Goal: Task Accomplishment & Management: Complete application form

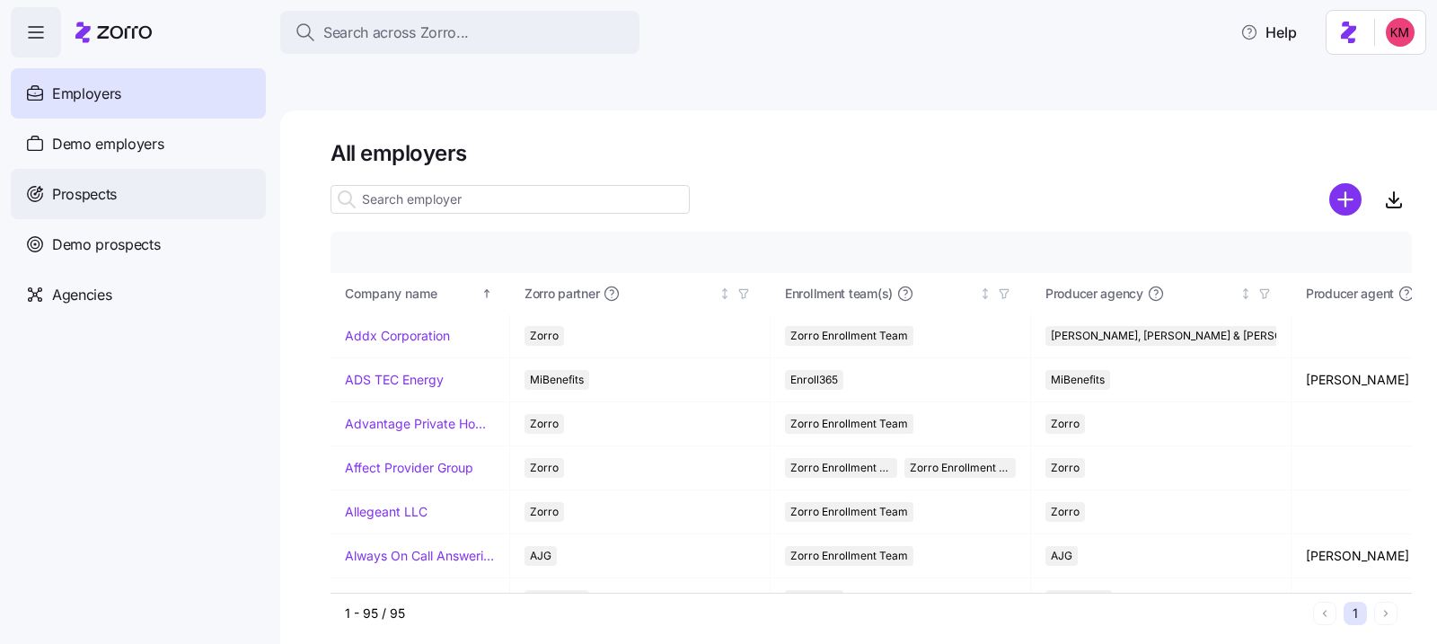
click at [117, 171] on div "Prospects" at bounding box center [138, 194] width 255 height 50
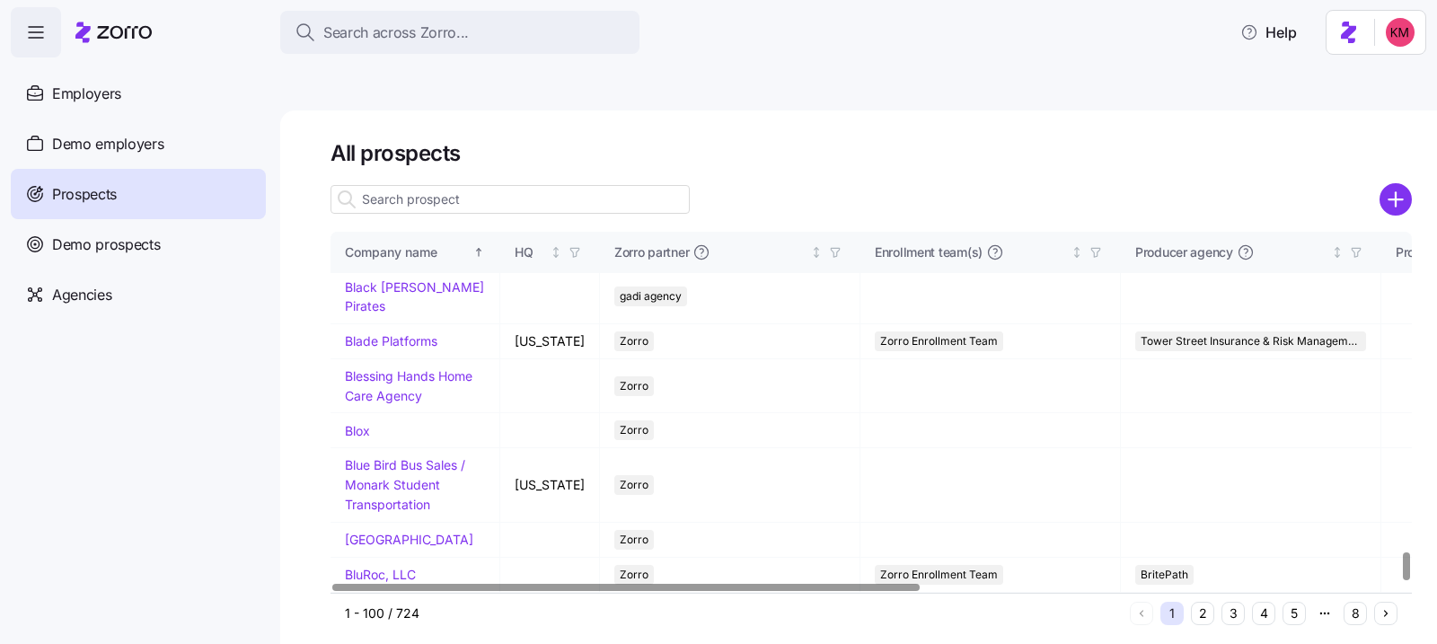
scroll to position [4148, 0]
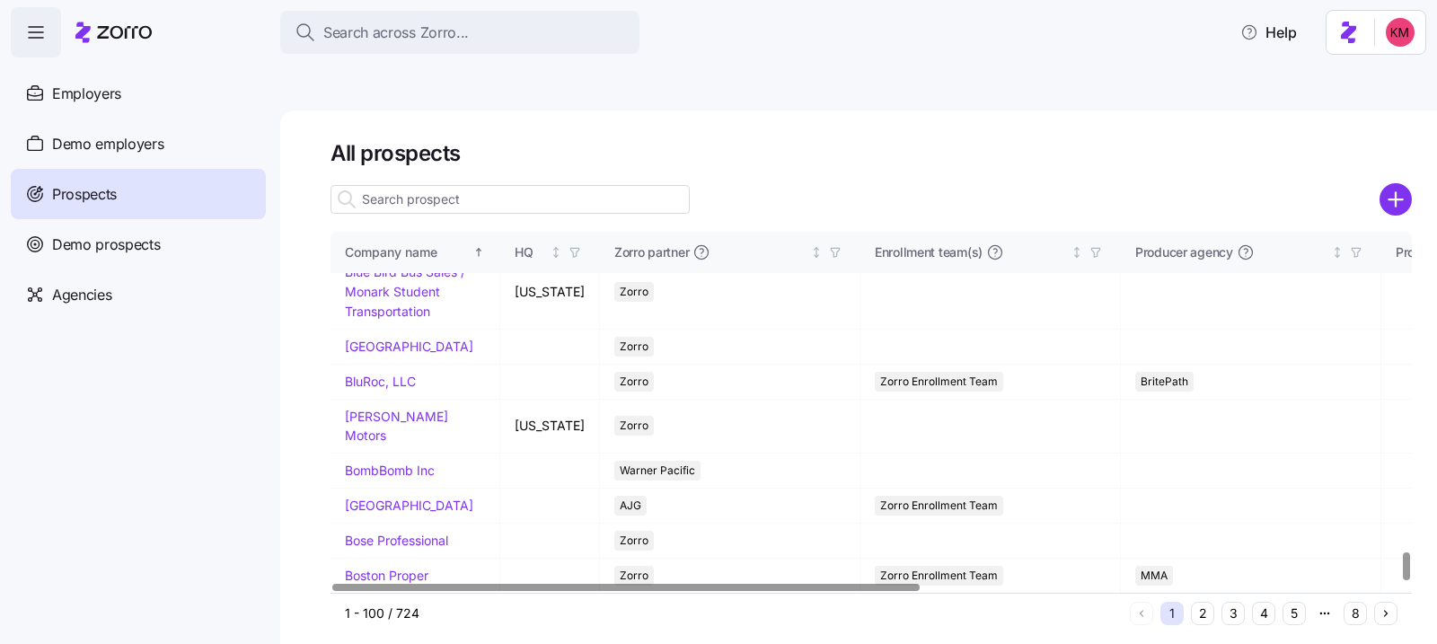
click at [1148, 545] on button "2" at bounding box center [1202, 613] width 23 height 23
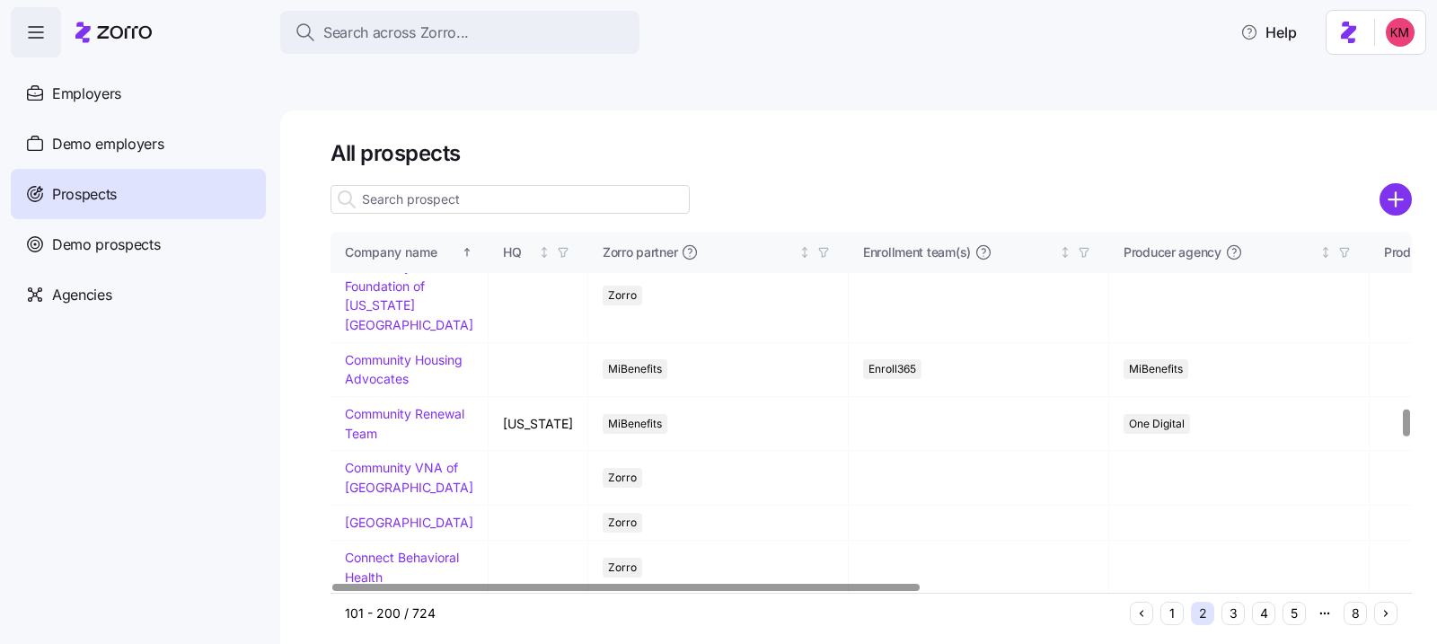
scroll to position [2337, 0]
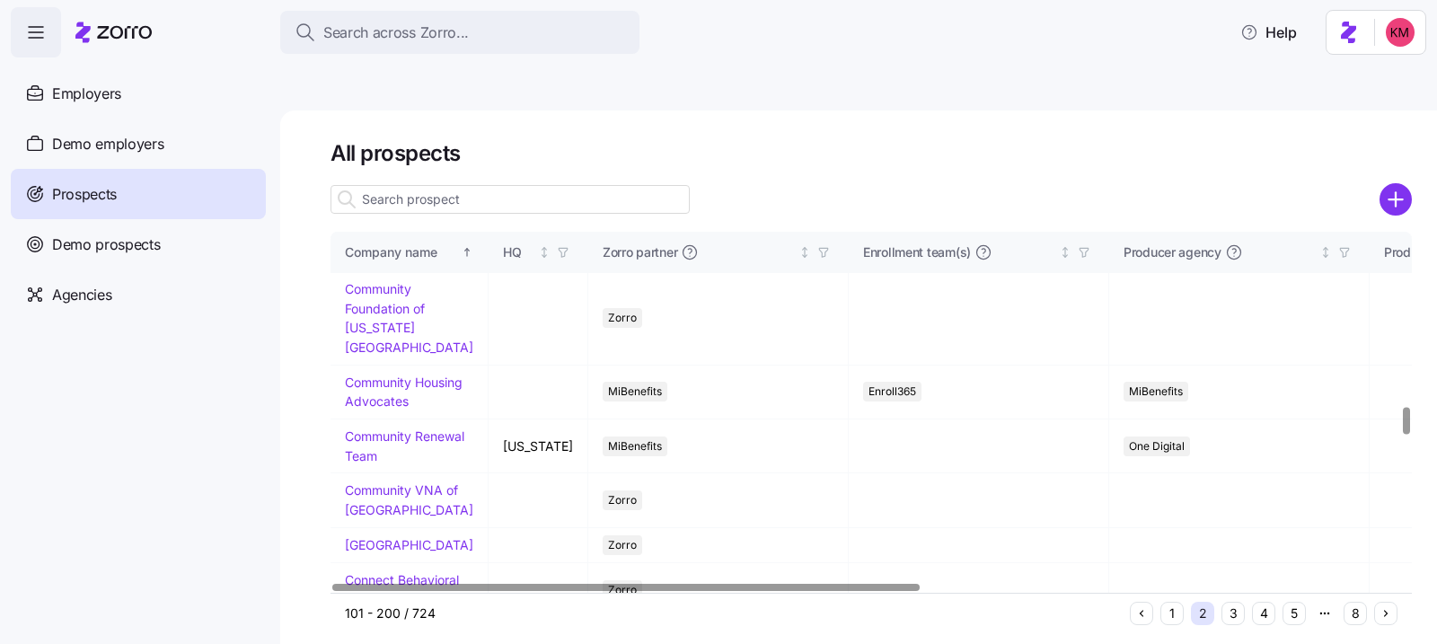
click at [373, 192] on link "[PERSON_NAME] Contracting" at bounding box center [396, 174] width 103 height 35
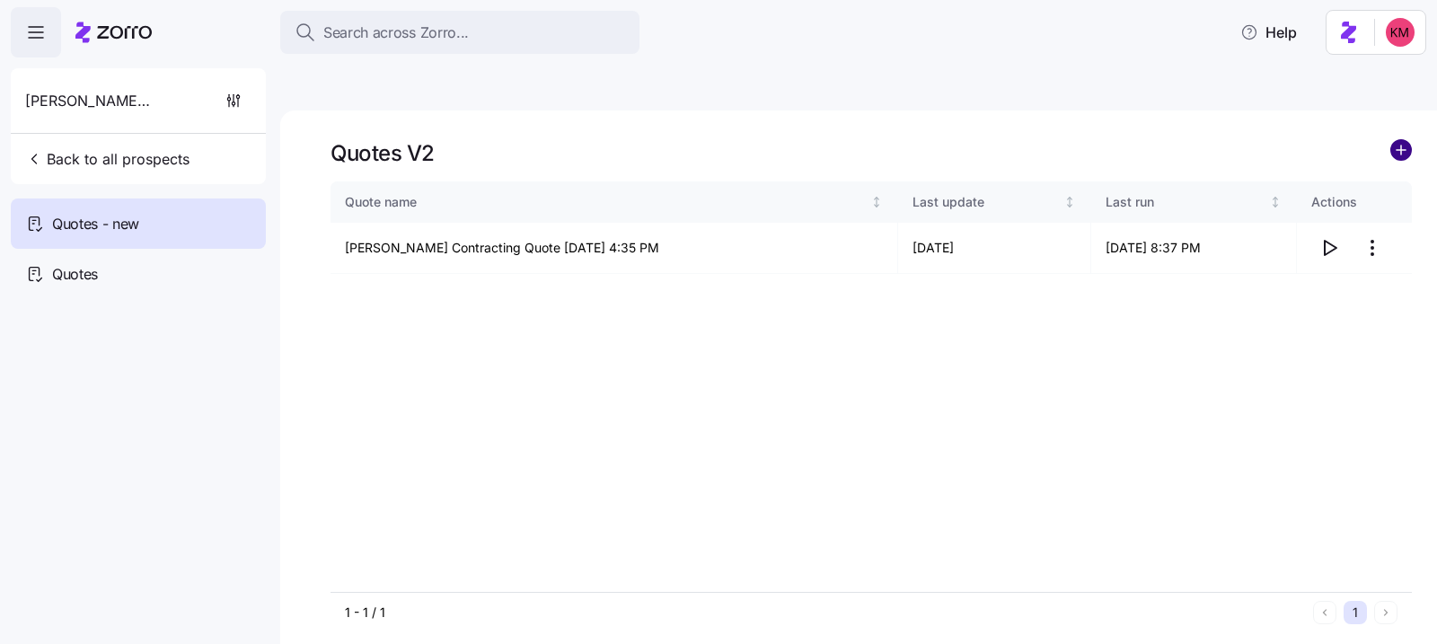
click at [1148, 140] on circle "add icon" at bounding box center [1401, 150] width 20 height 20
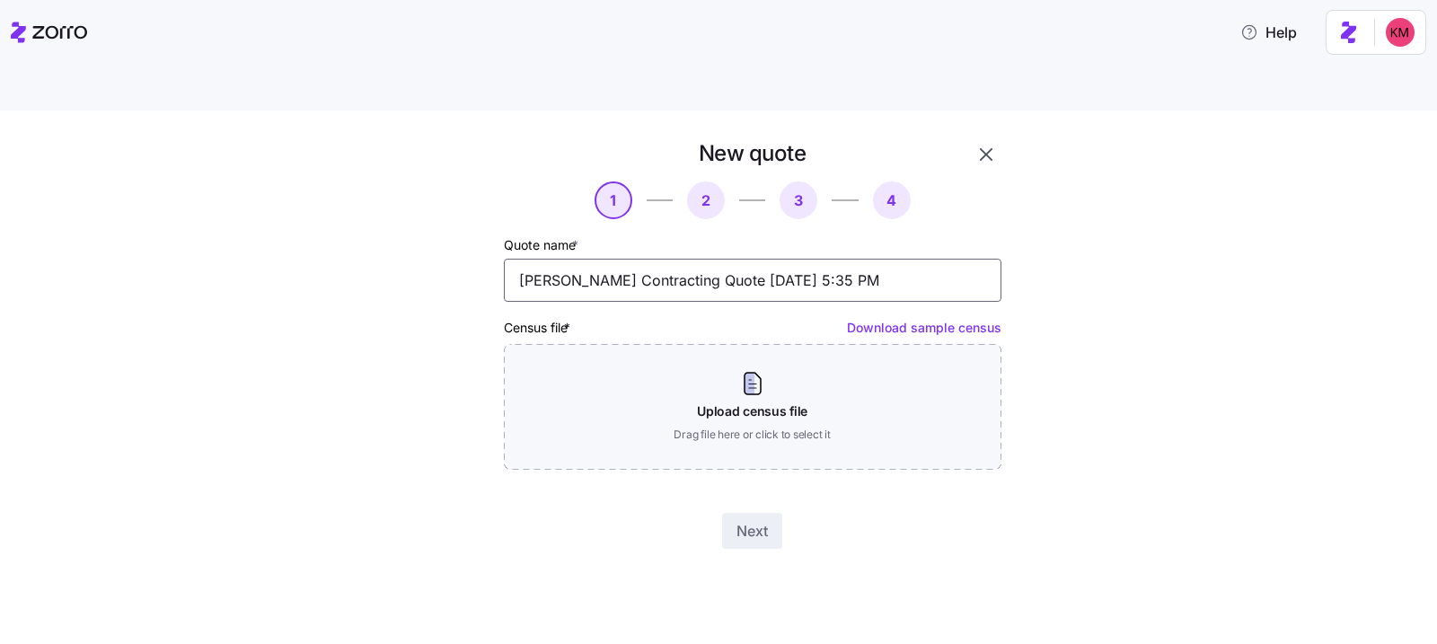
click at [605, 259] on input "[PERSON_NAME] Contracting Quote [DATE] 5:35 PM" at bounding box center [752, 280] width 497 height 43
type input "Updated 2026 Census [PERSON_NAME] Contracting Quote [DATE] 5:35 PM"
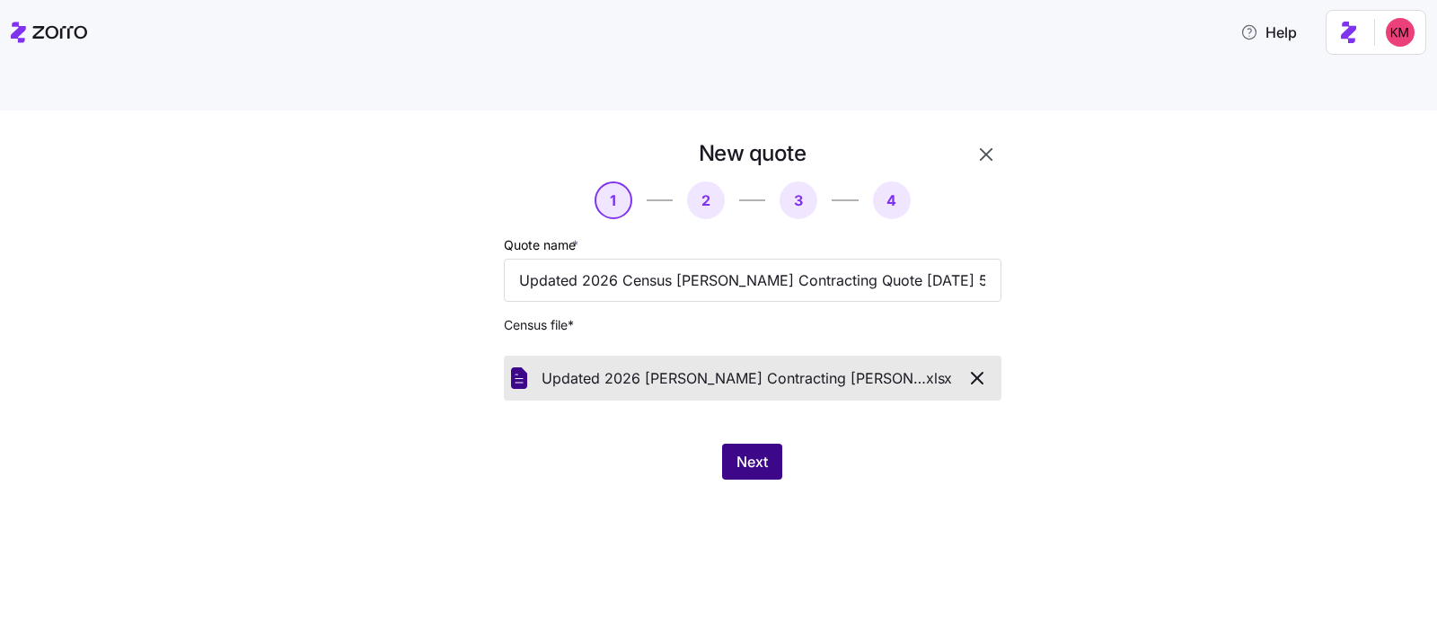
drag, startPoint x: 820, startPoint y: 479, endPoint x: 721, endPoint y: 434, distance: 108.5
click at [818, 478] on div "New quote 1 2 3 4 Quote name * Updated 2026 Census [PERSON_NAME] Contracting Qu…" at bounding box center [718, 398] width 1437 height 576
click at [726, 444] on button "Next" at bounding box center [752, 462] width 60 height 36
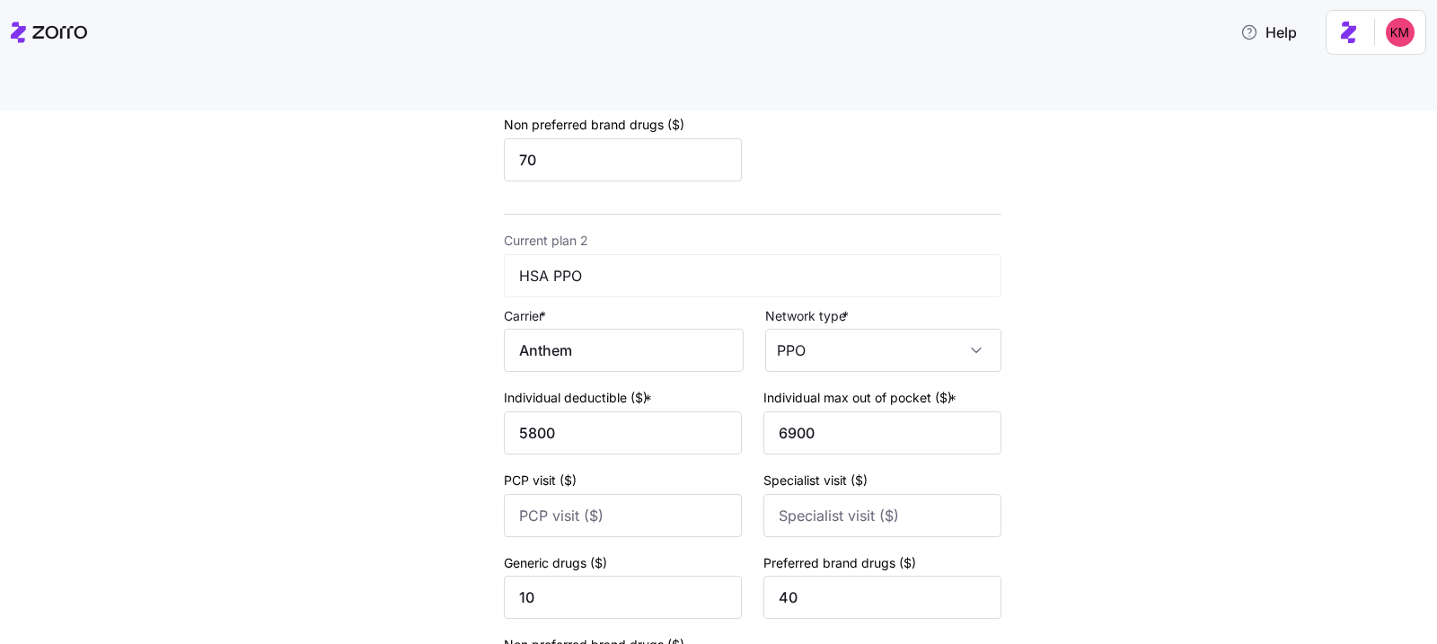
scroll to position [1280, 0]
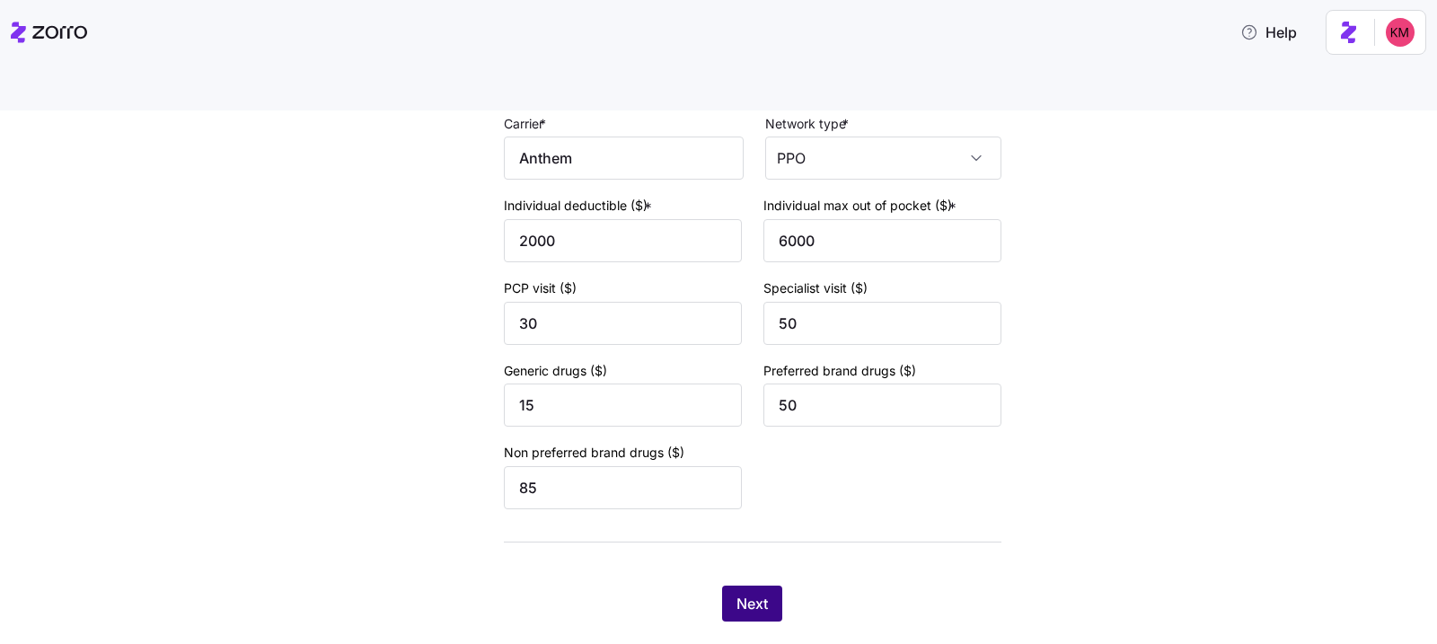
click at [736, 545] on span "Next" at bounding box center [751, 604] width 31 height 22
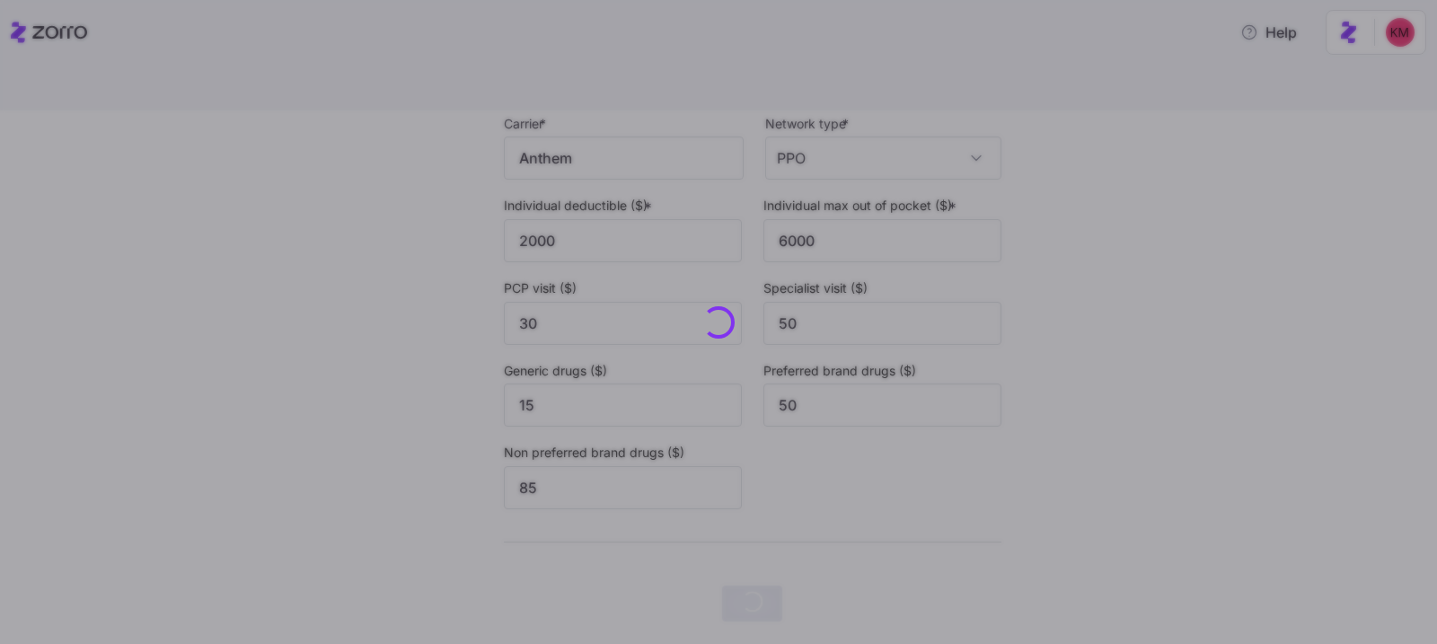
scroll to position [0, 0]
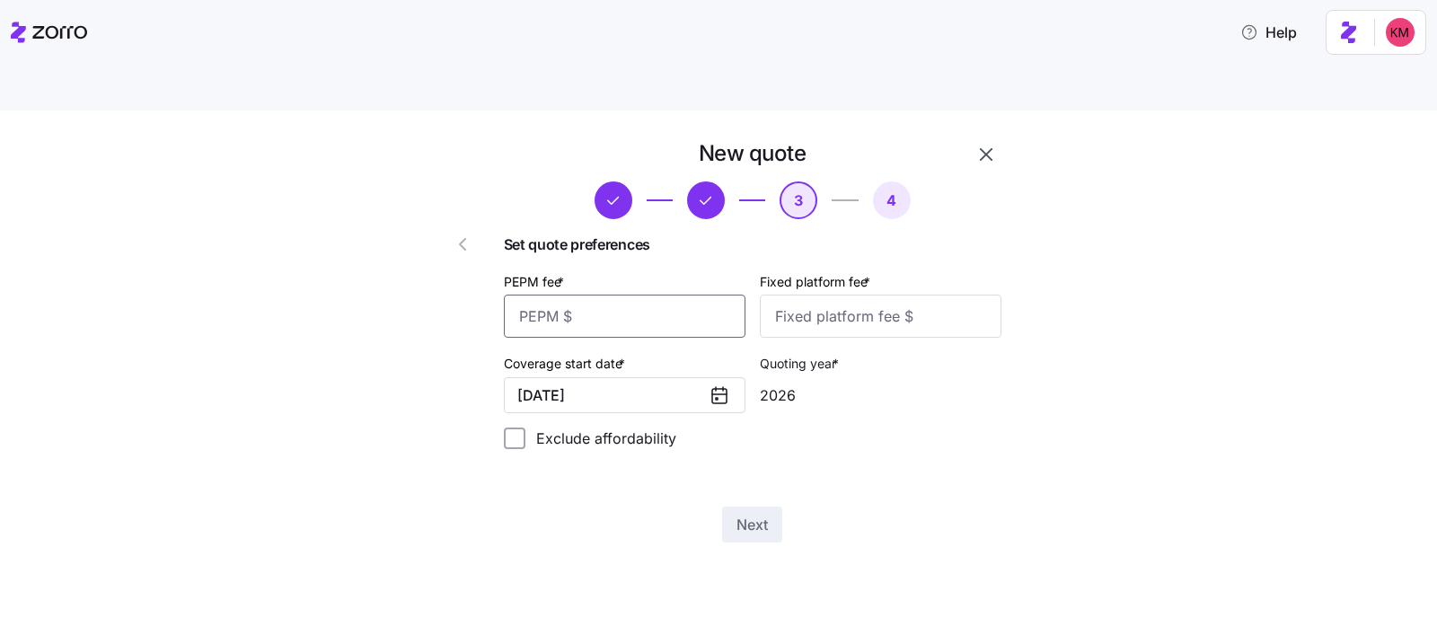
click at [616, 295] on input "PEPM fee *" at bounding box center [625, 316] width 242 height 43
type input "25"
type input "1000"
click at [768, 514] on span "Next" at bounding box center [751, 525] width 31 height 22
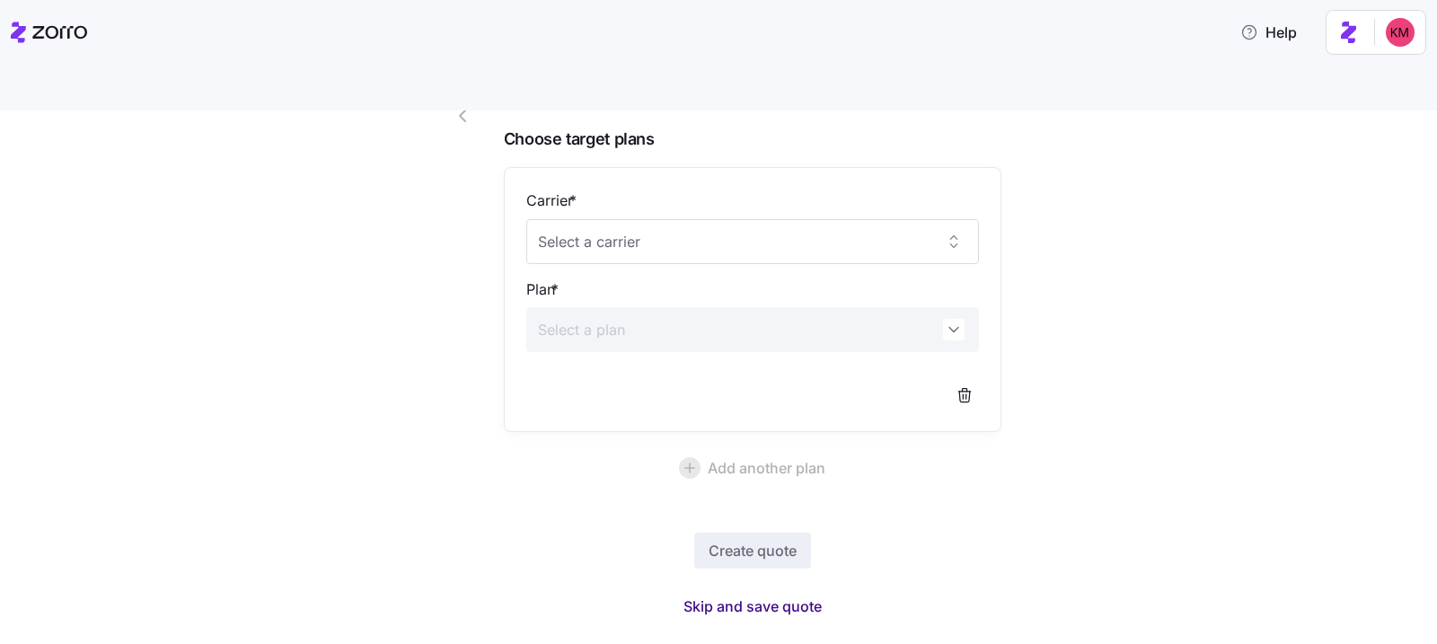
click at [739, 545] on span "Skip and save quote" at bounding box center [752, 606] width 138 height 22
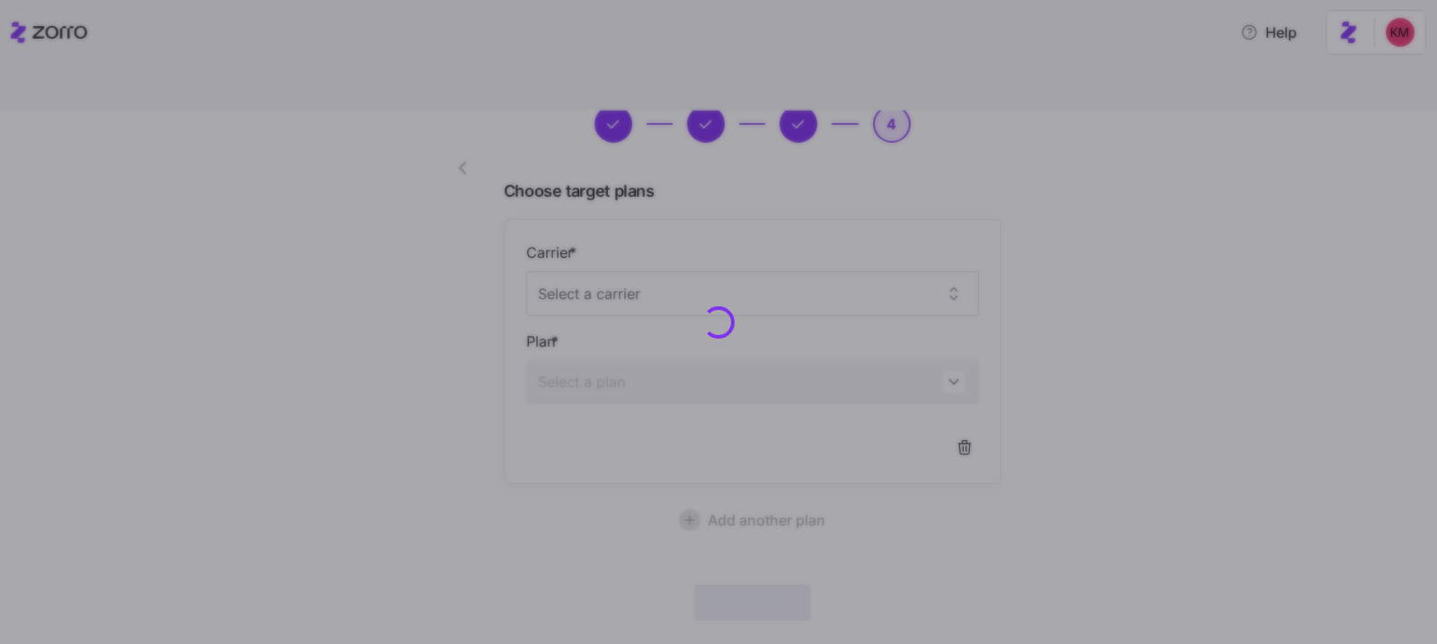
scroll to position [75, 0]
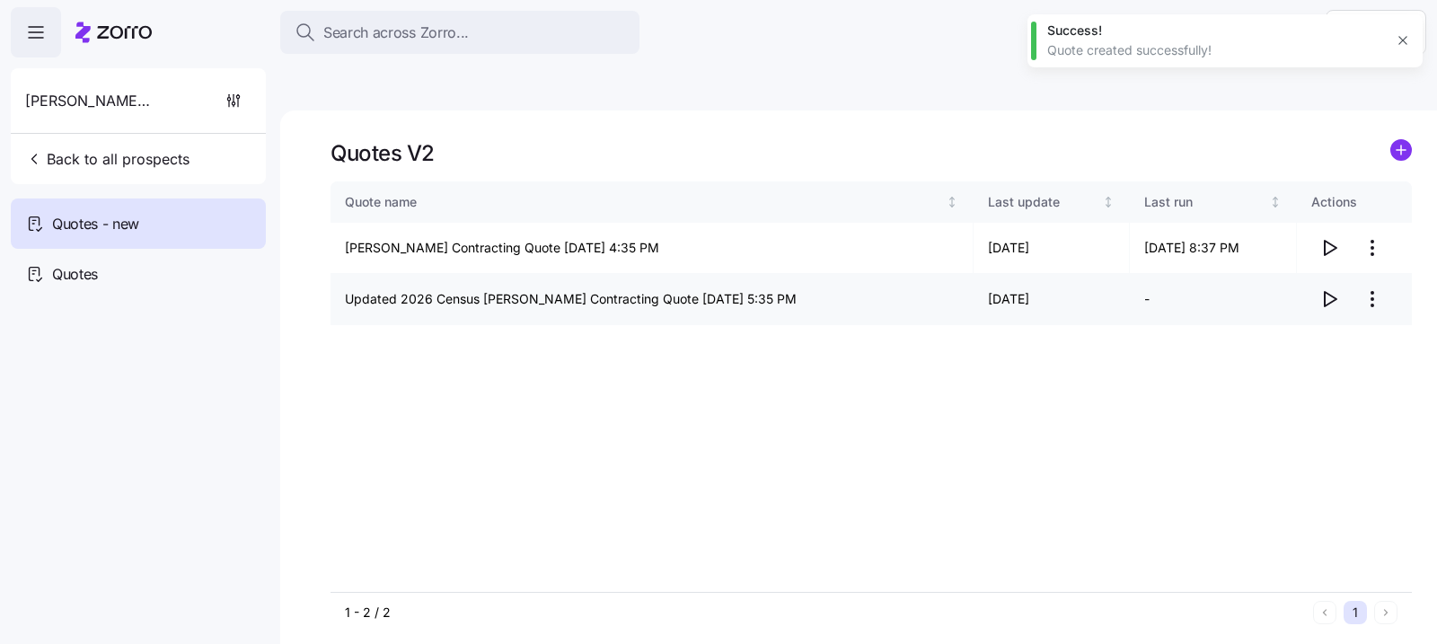
click at [1148, 288] on icon "button" at bounding box center [1329, 299] width 22 height 22
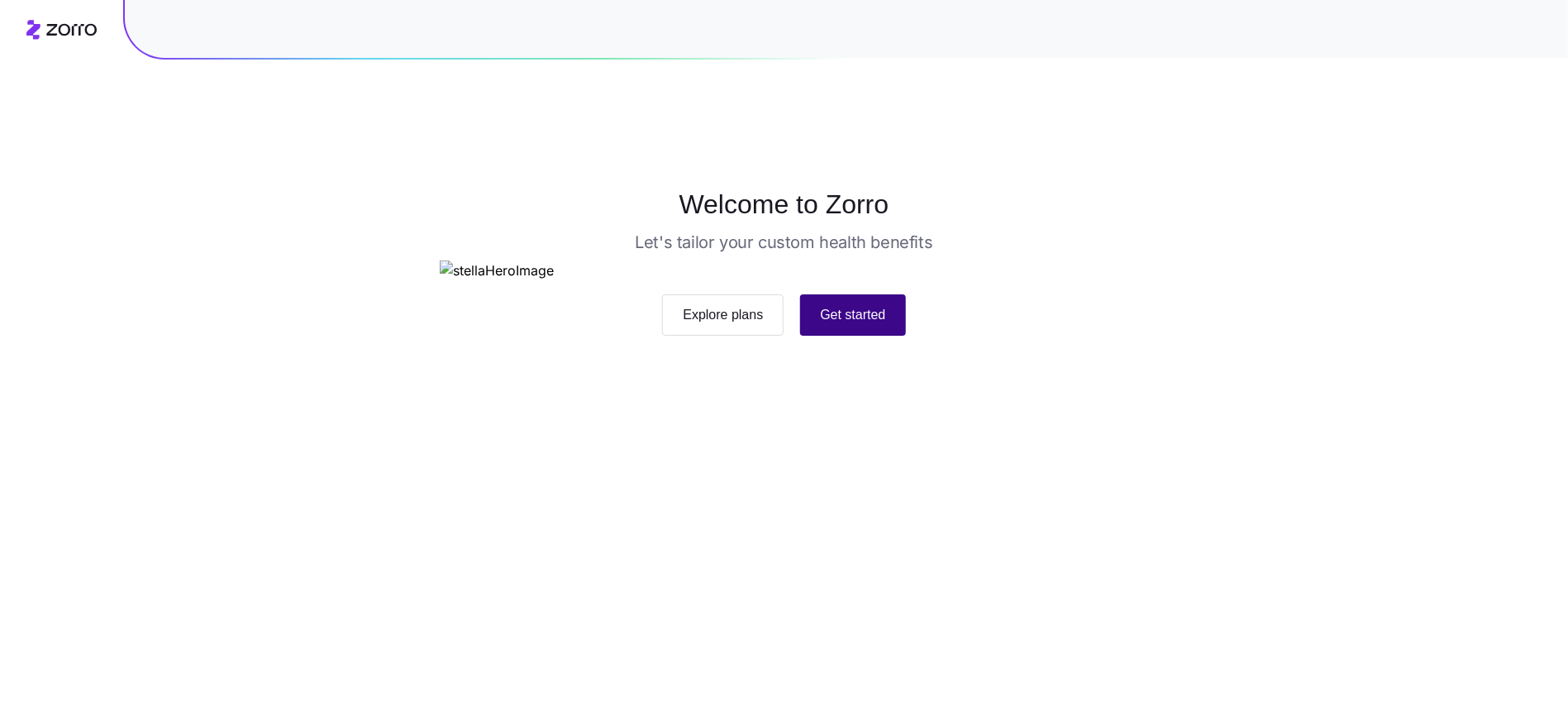
scroll to position [2, 0]
click at [861, 323] on span "Get started" at bounding box center [856, 314] width 69 height 20
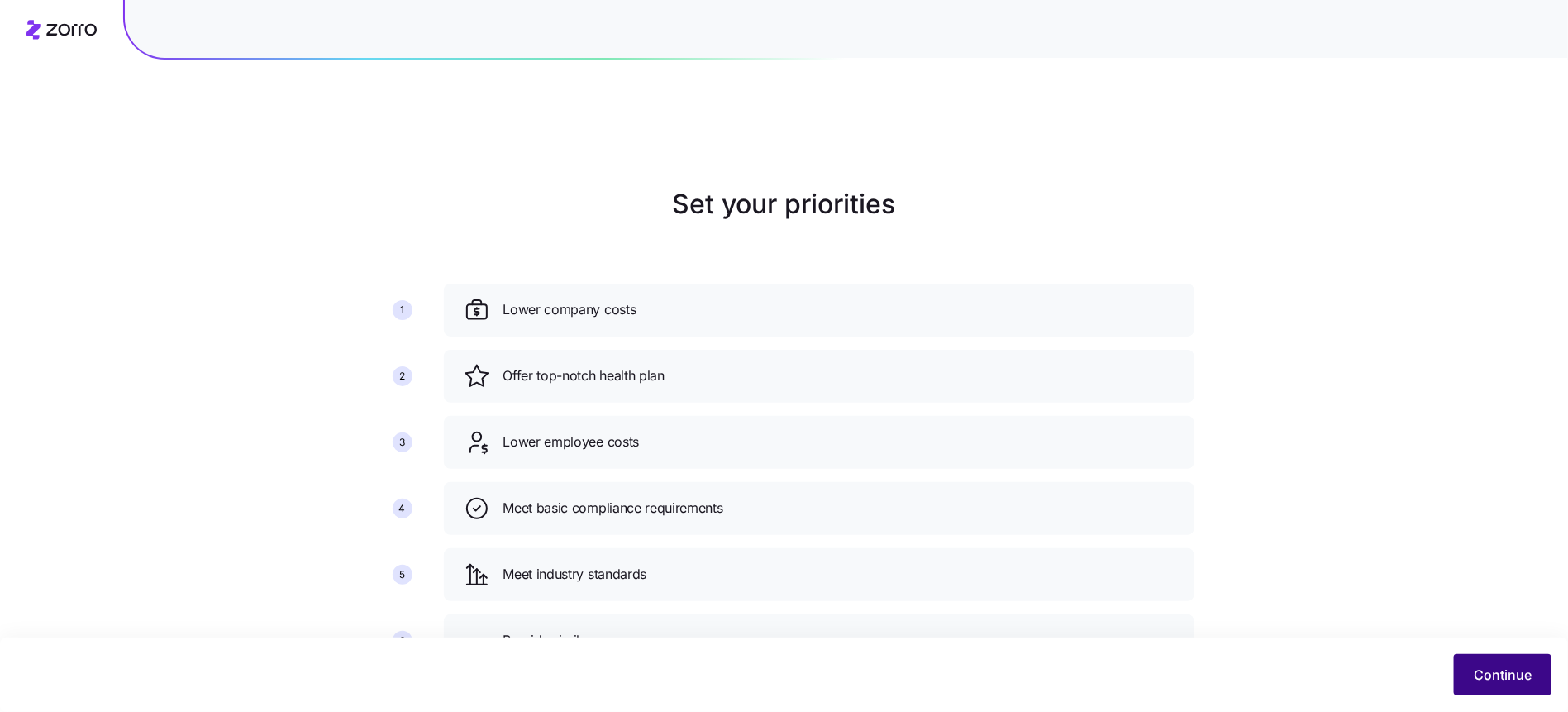
click at [1493, 666] on span "Continue" at bounding box center [1503, 675] width 58 height 20
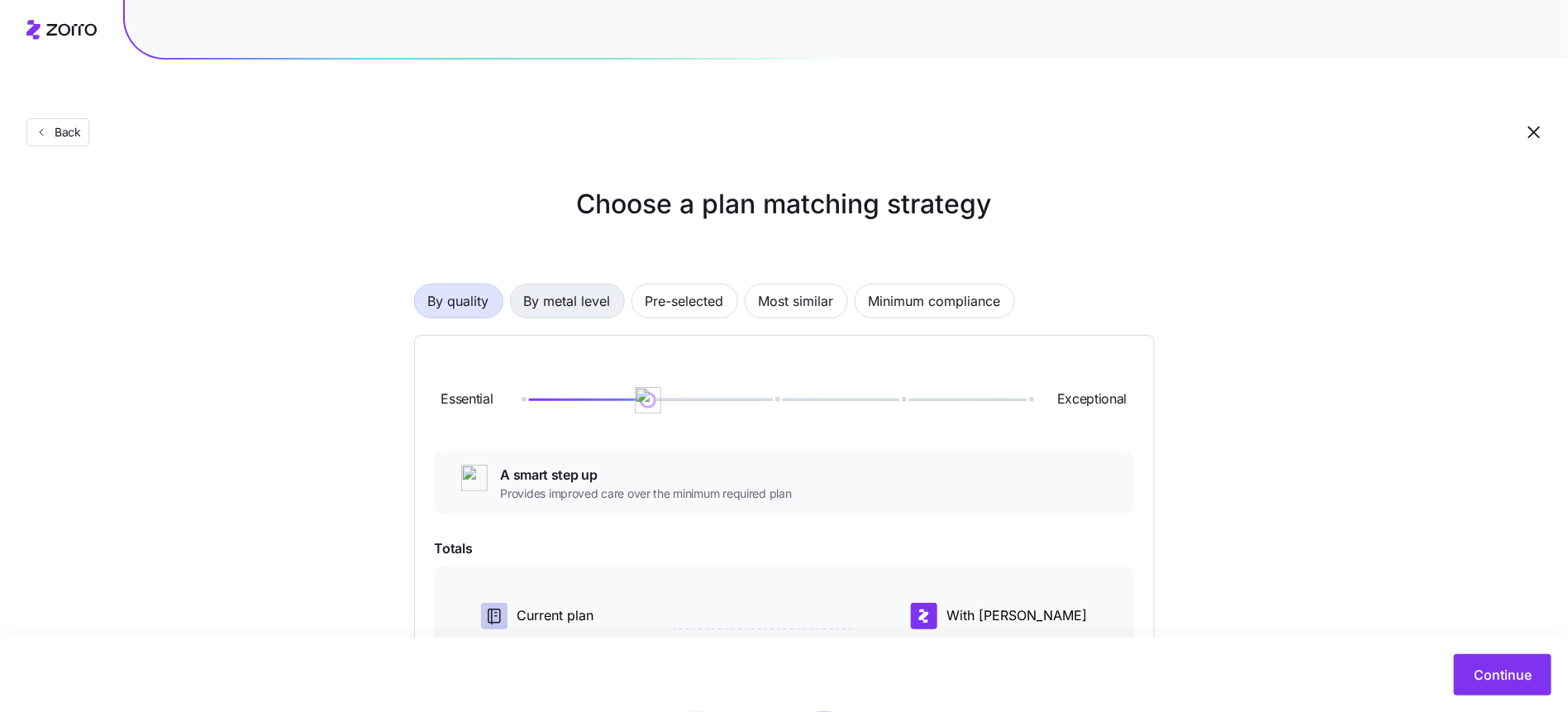
click at [584, 285] on span "By metal level" at bounding box center [567, 301] width 87 height 33
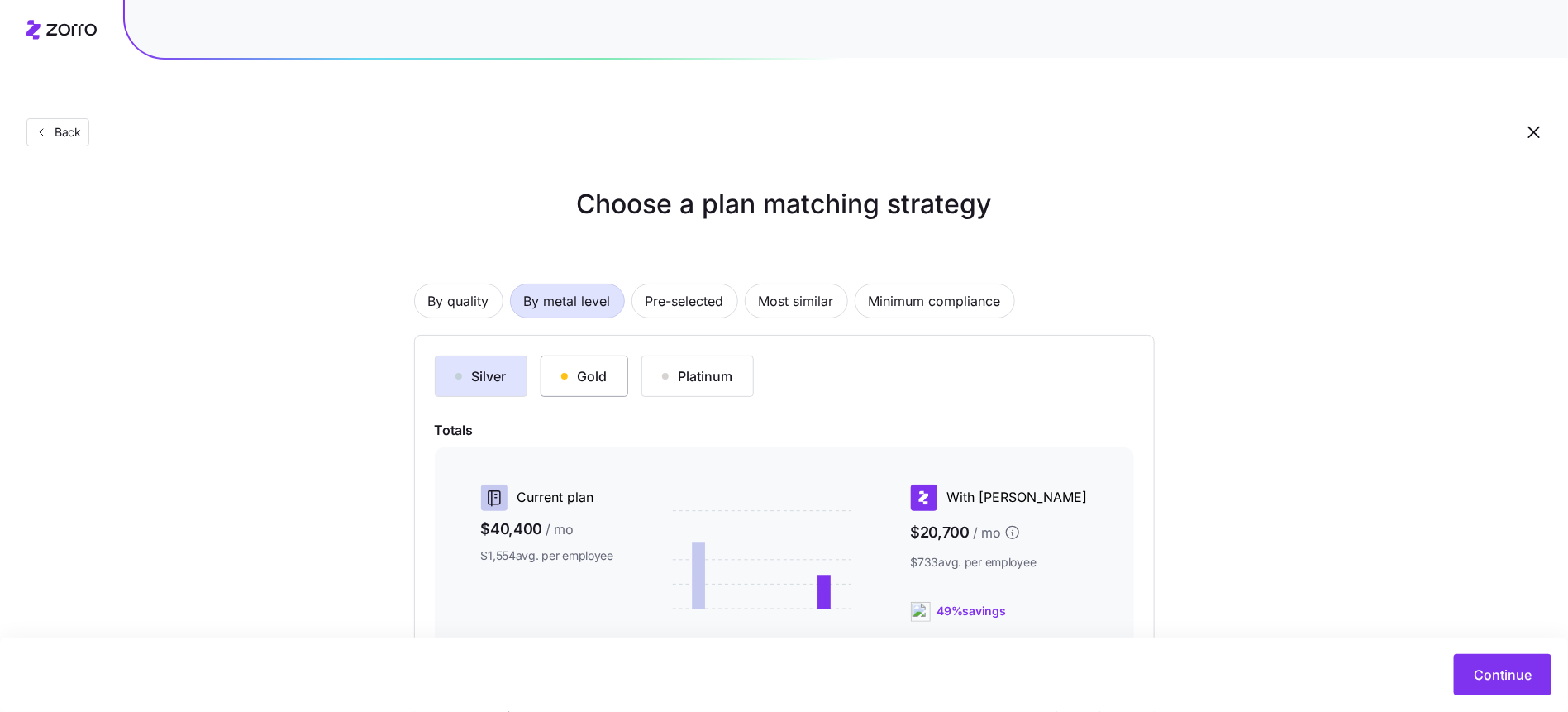
click at [575, 367] on div "Gold" at bounding box center [585, 377] width 46 height 20
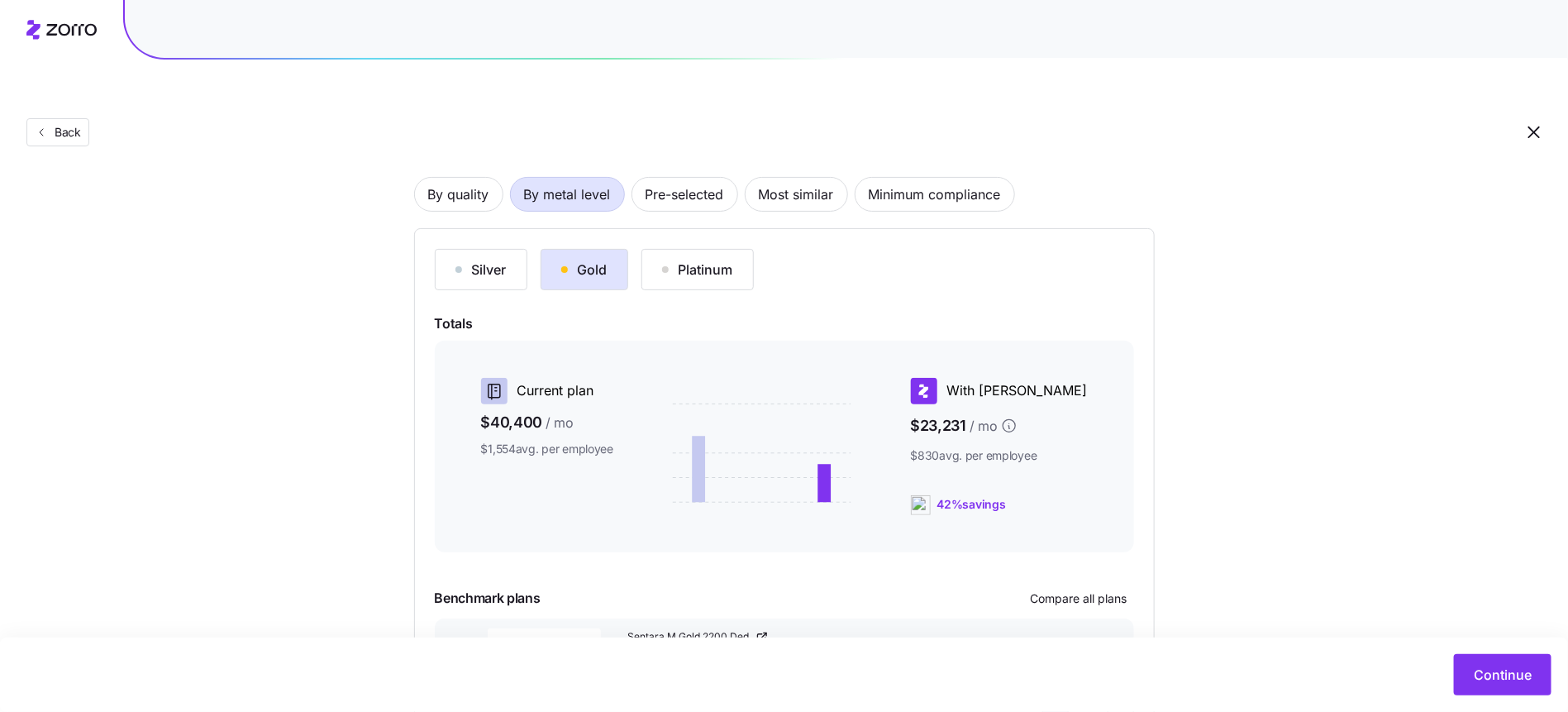
scroll to position [199, 0]
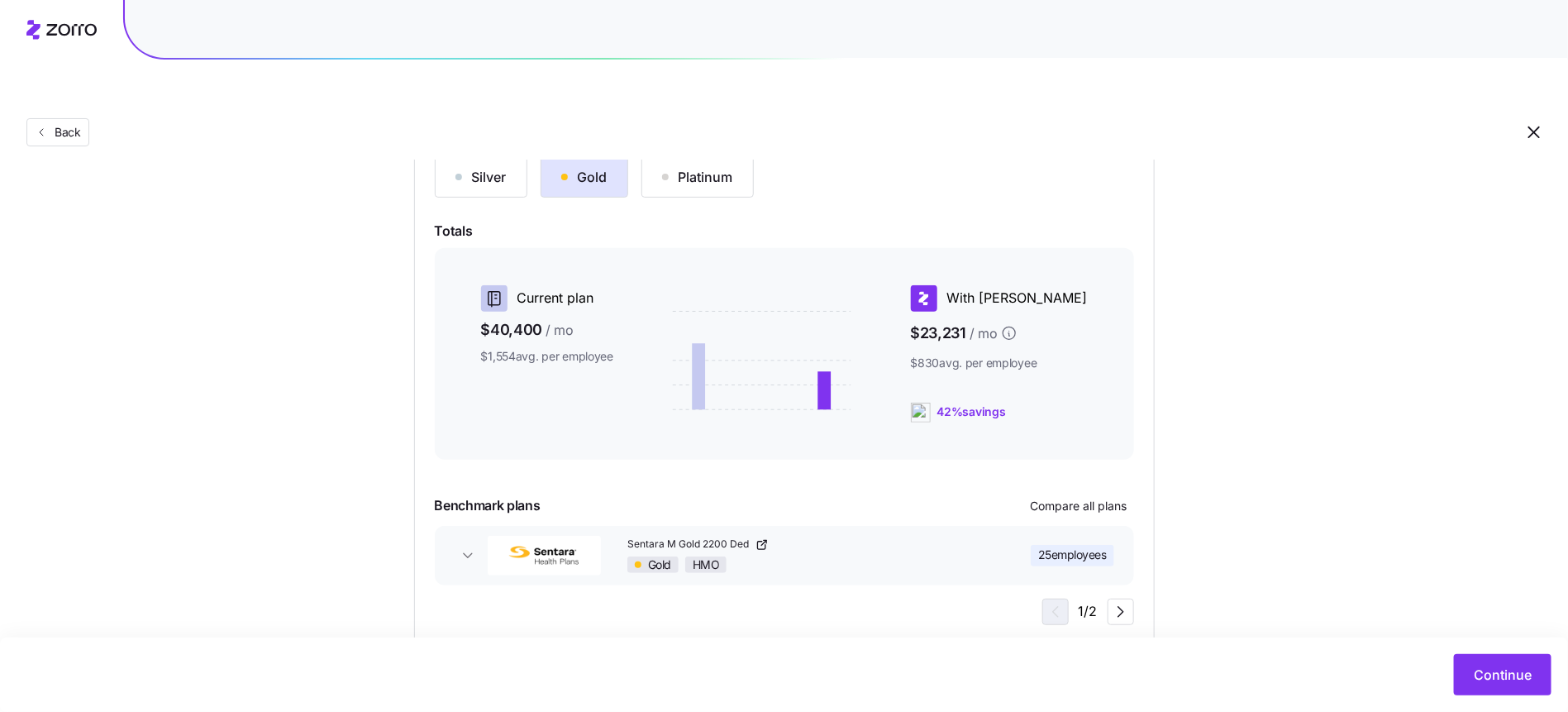
click at [1188, 405] on div "Choose a plan matching strategy By quality By metal level Pre-selected Most sim…" at bounding box center [784, 315] width 820 height 660
click at [1477, 664] on button "Continue" at bounding box center [1503, 674] width 98 height 41
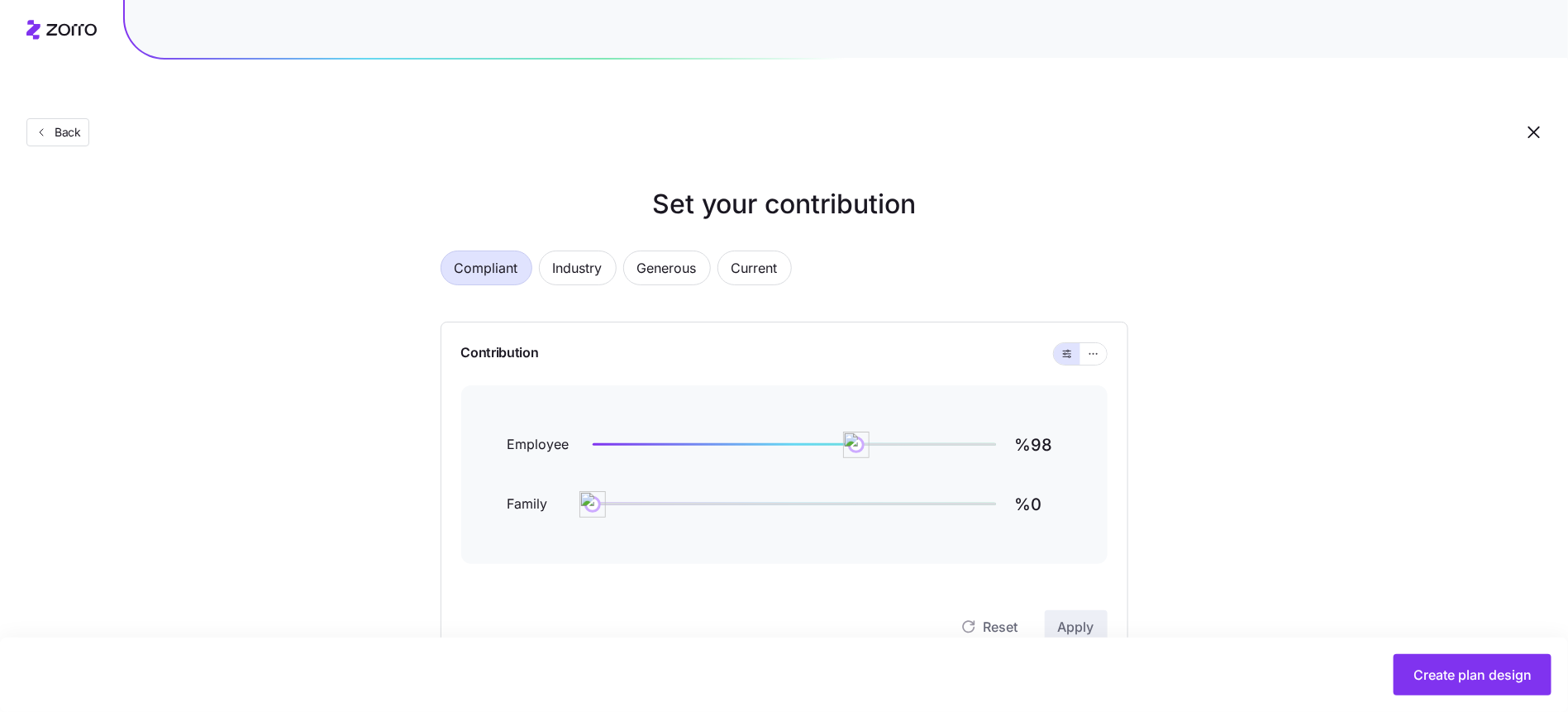
click at [1106, 344] on div at bounding box center [1080, 354] width 52 height 21
click at [1103, 344] on button "button" at bounding box center [1094, 354] width 27 height 21
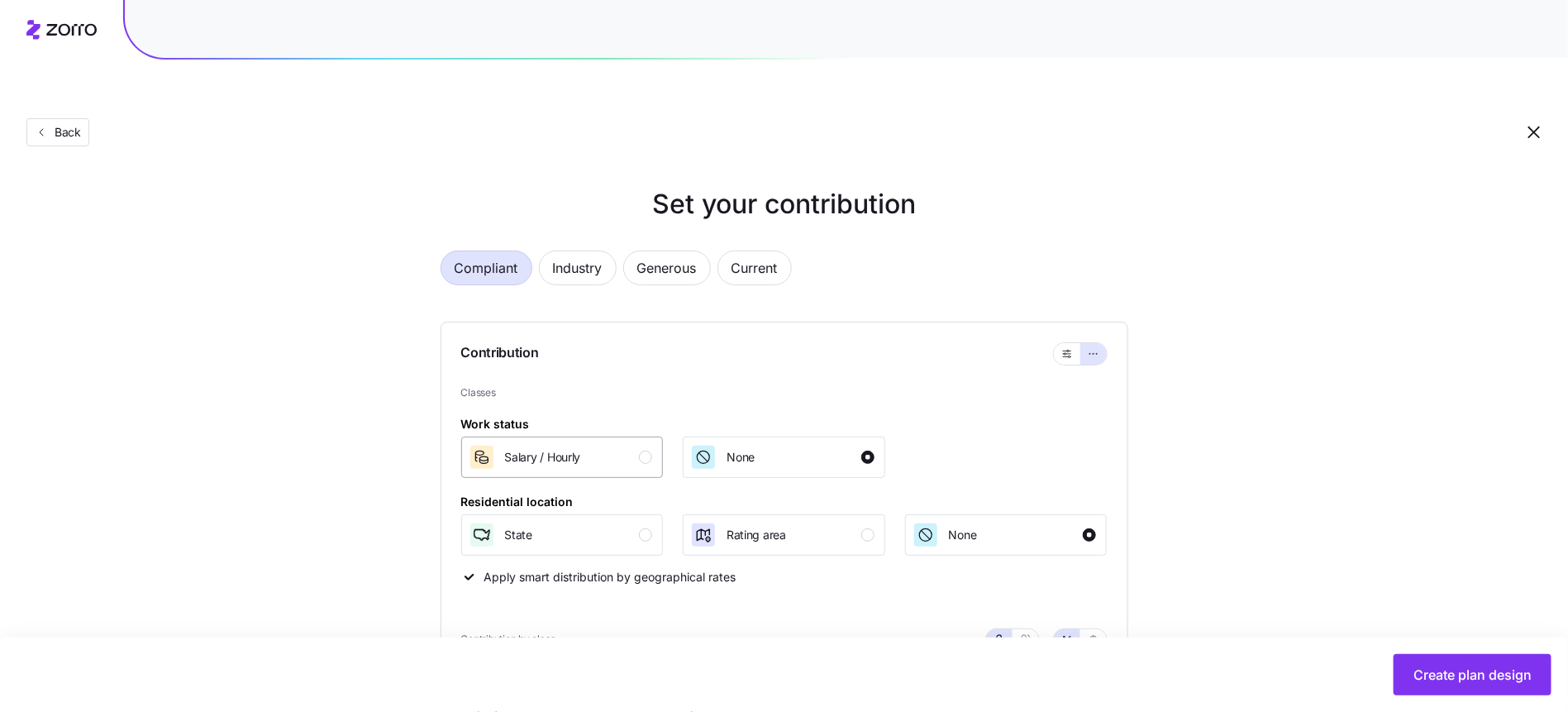
click at [613, 444] on div "Salary / Hourly" at bounding box center [561, 457] width 184 height 27
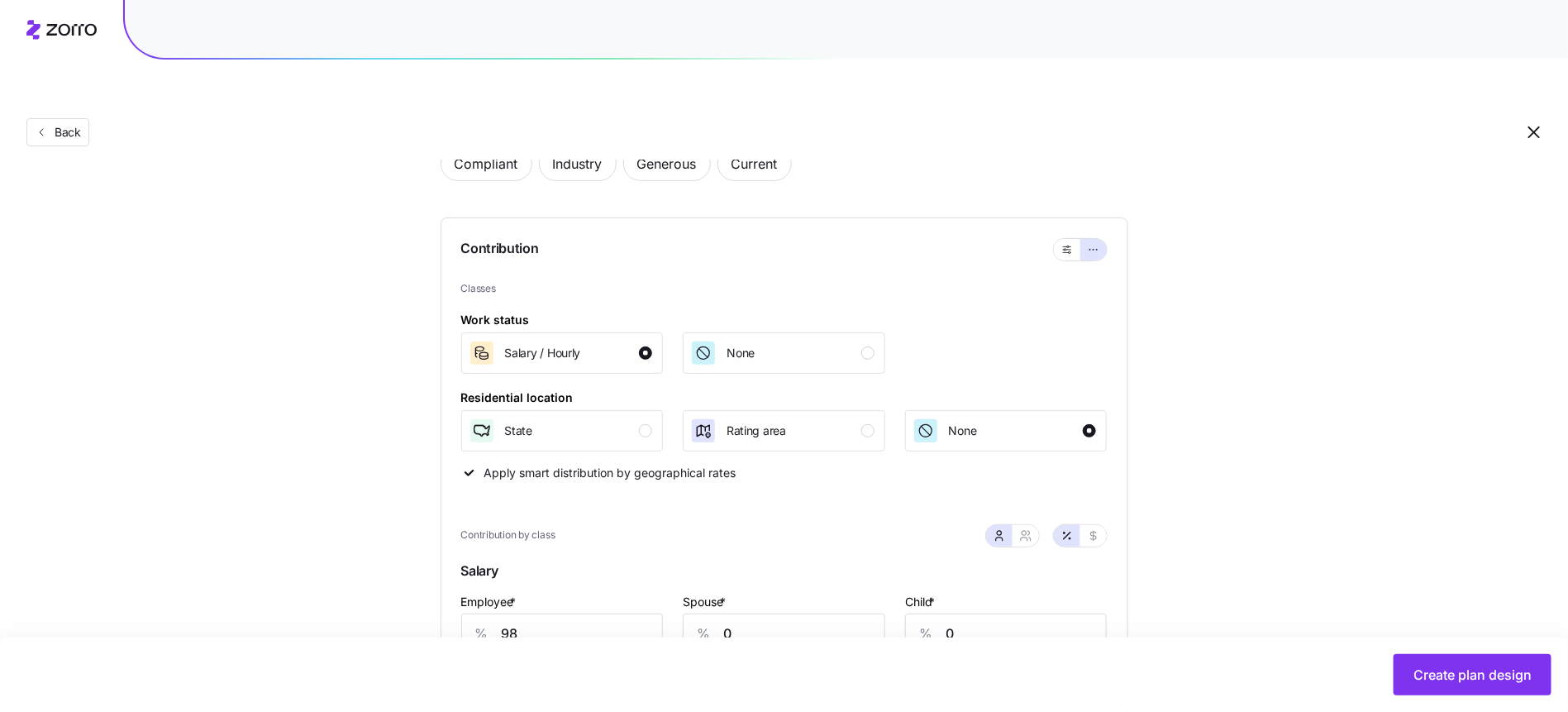
scroll to position [206, 0]
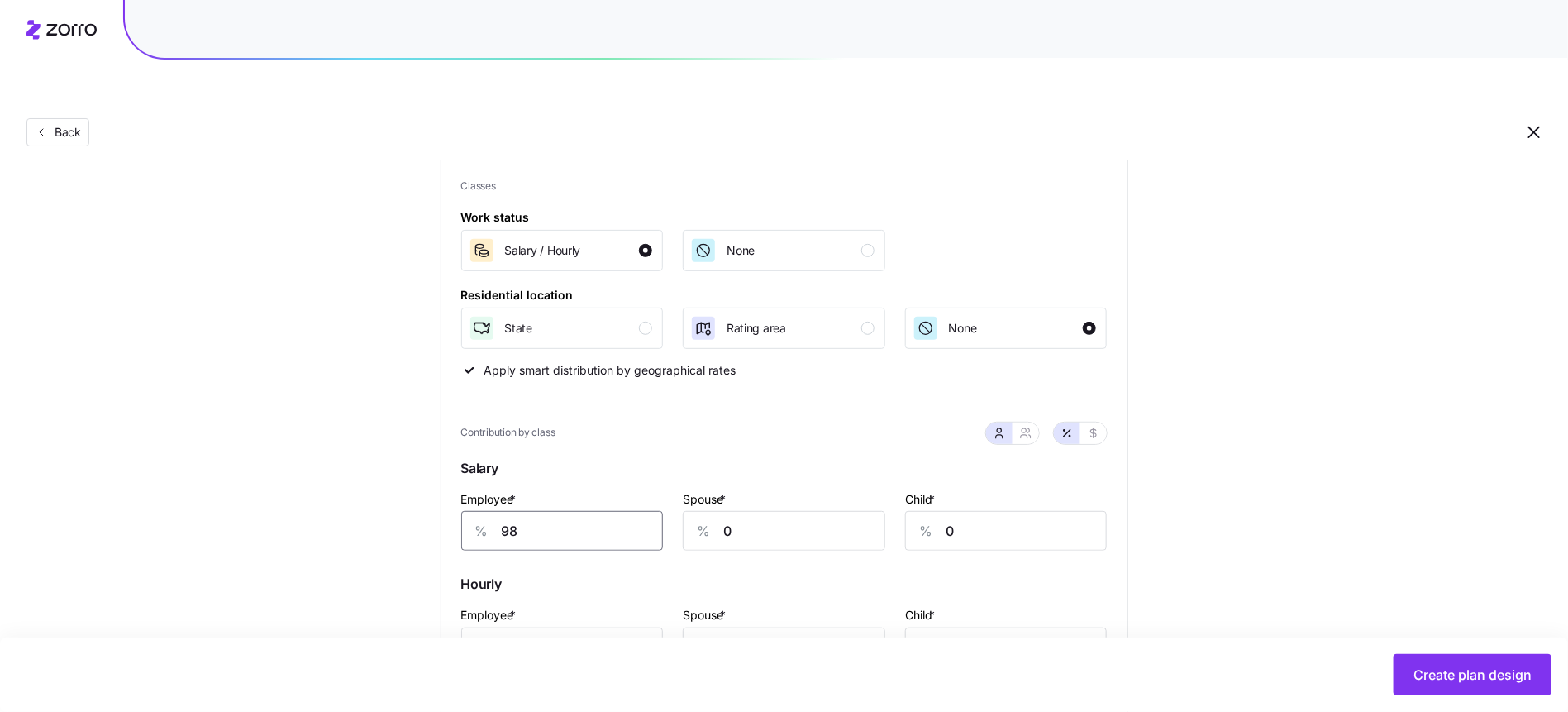
click at [581, 511] on input "98" at bounding box center [563, 531] width 203 height 40
type input "100"
type input "90"
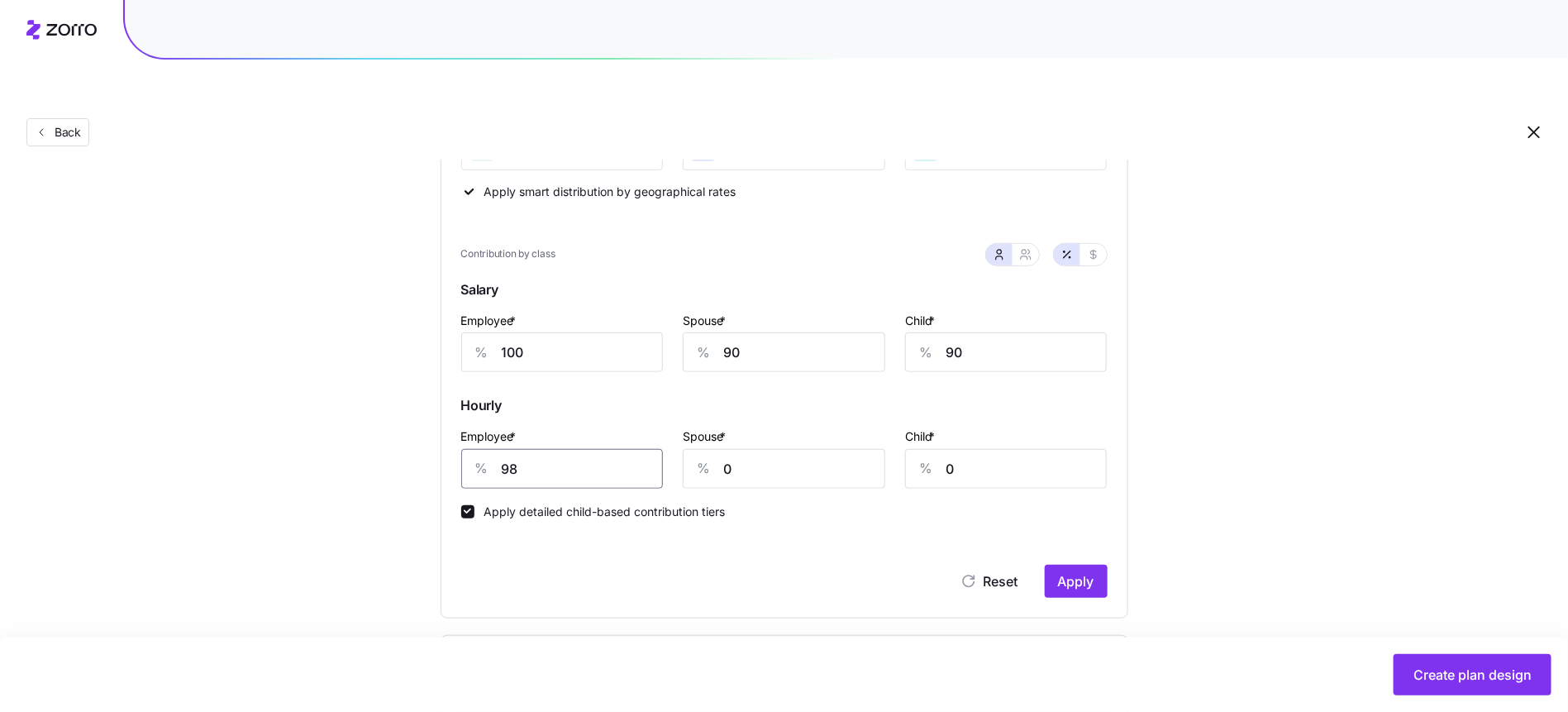
scroll to position [383, 0]
type input "72"
click at [1074, 574] on span "Apply" at bounding box center [1076, 584] width 37 height 20
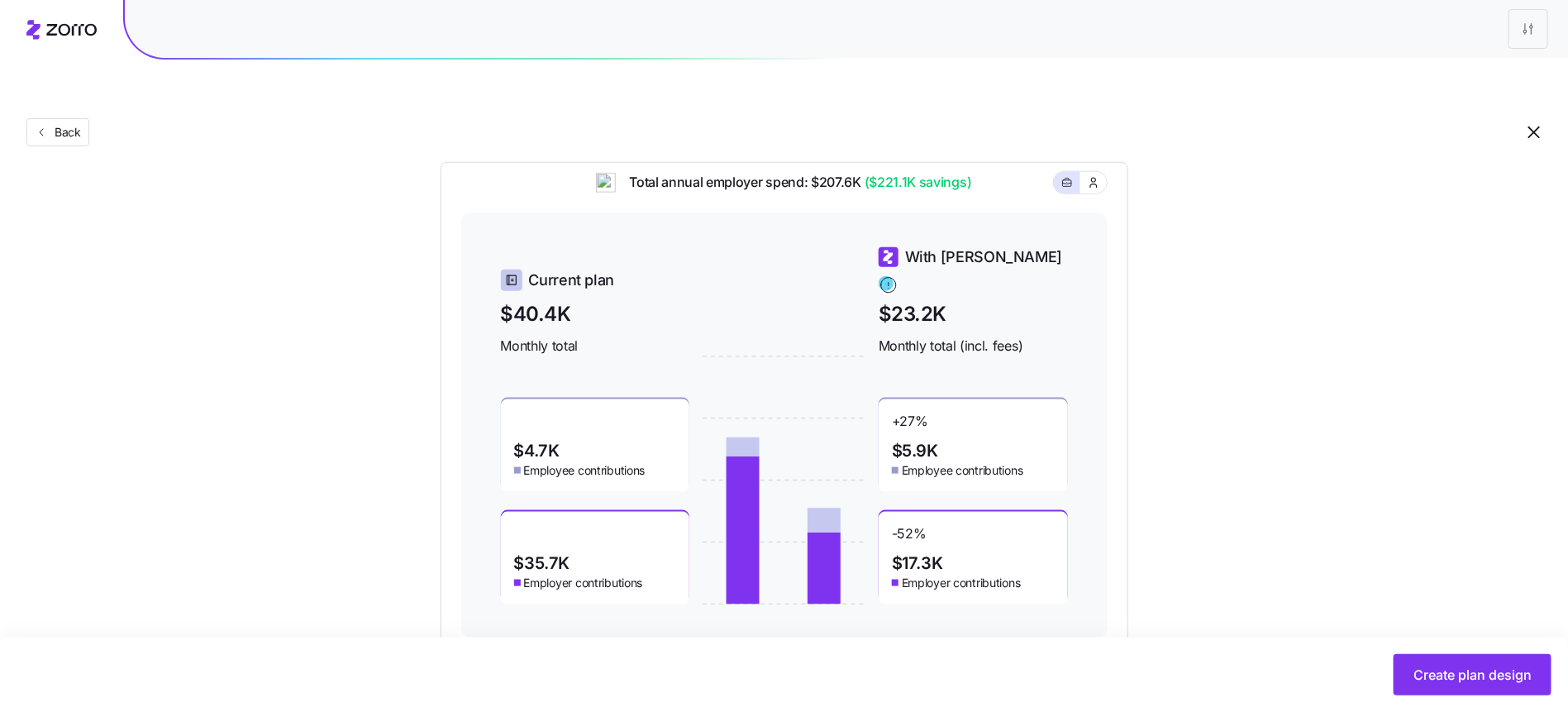
scroll to position [863, 0]
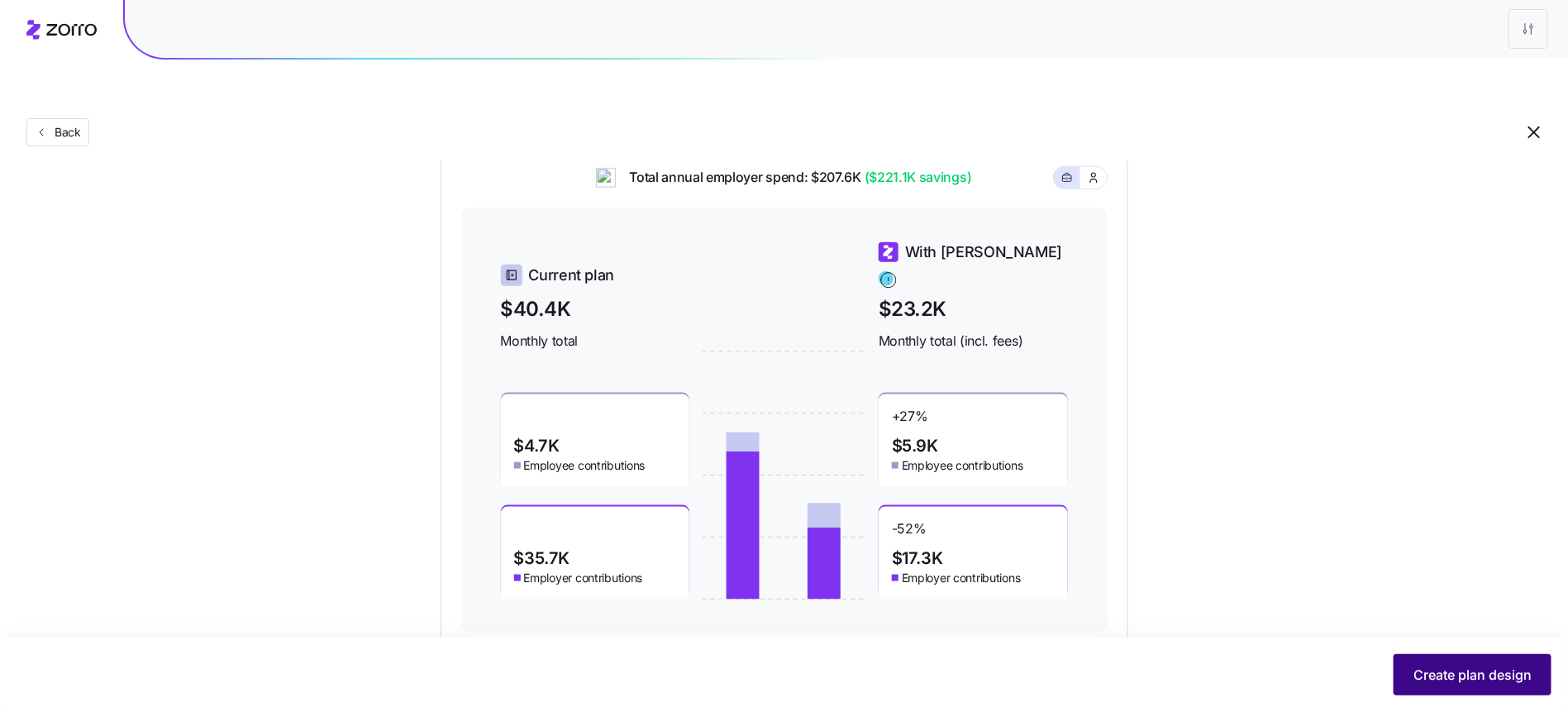
click at [1478, 678] on span "Create plan design" at bounding box center [1472, 675] width 118 height 20
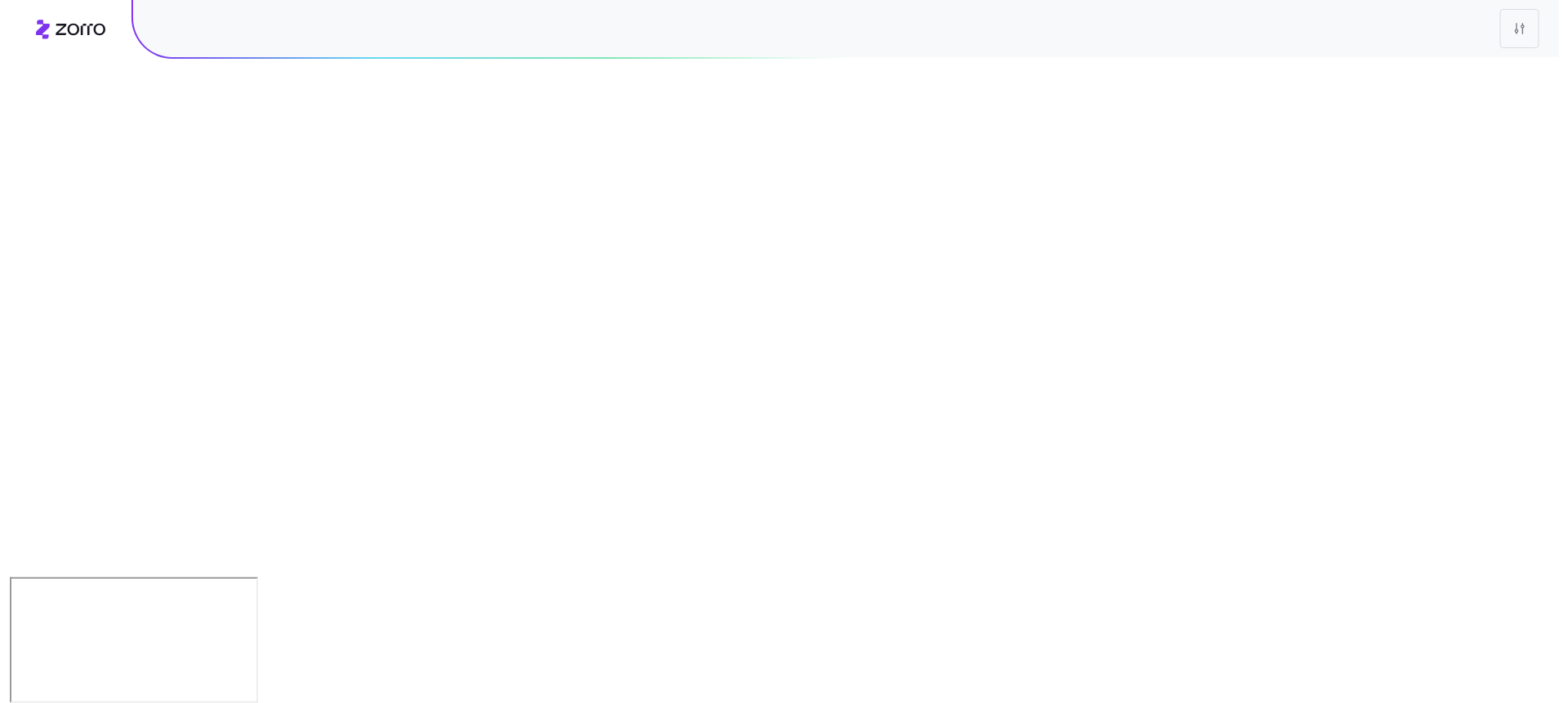
scroll to position [0, 0]
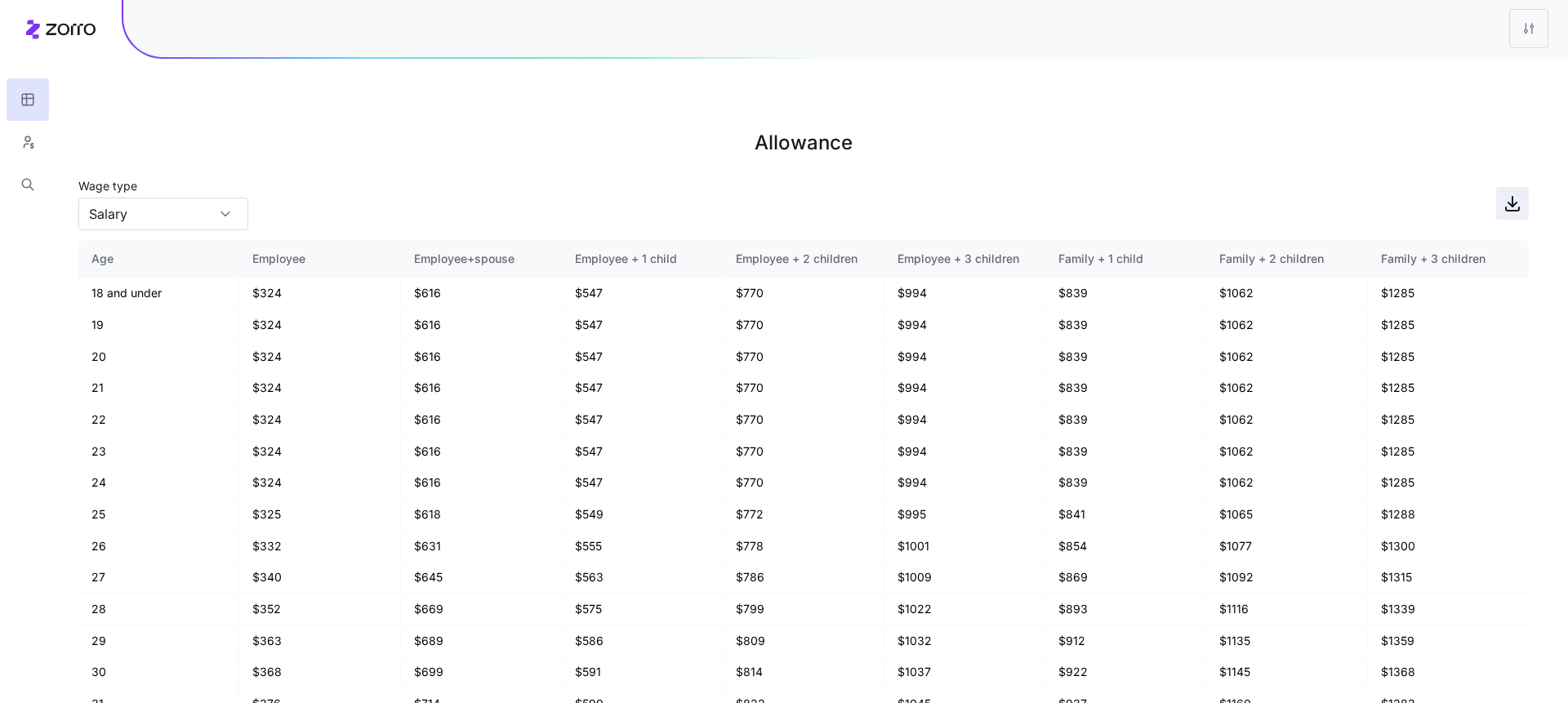
click at [1500, 188] on span "button" at bounding box center [1513, 204] width 31 height 31
click at [41, 137] on button "button" at bounding box center [27, 142] width 43 height 43
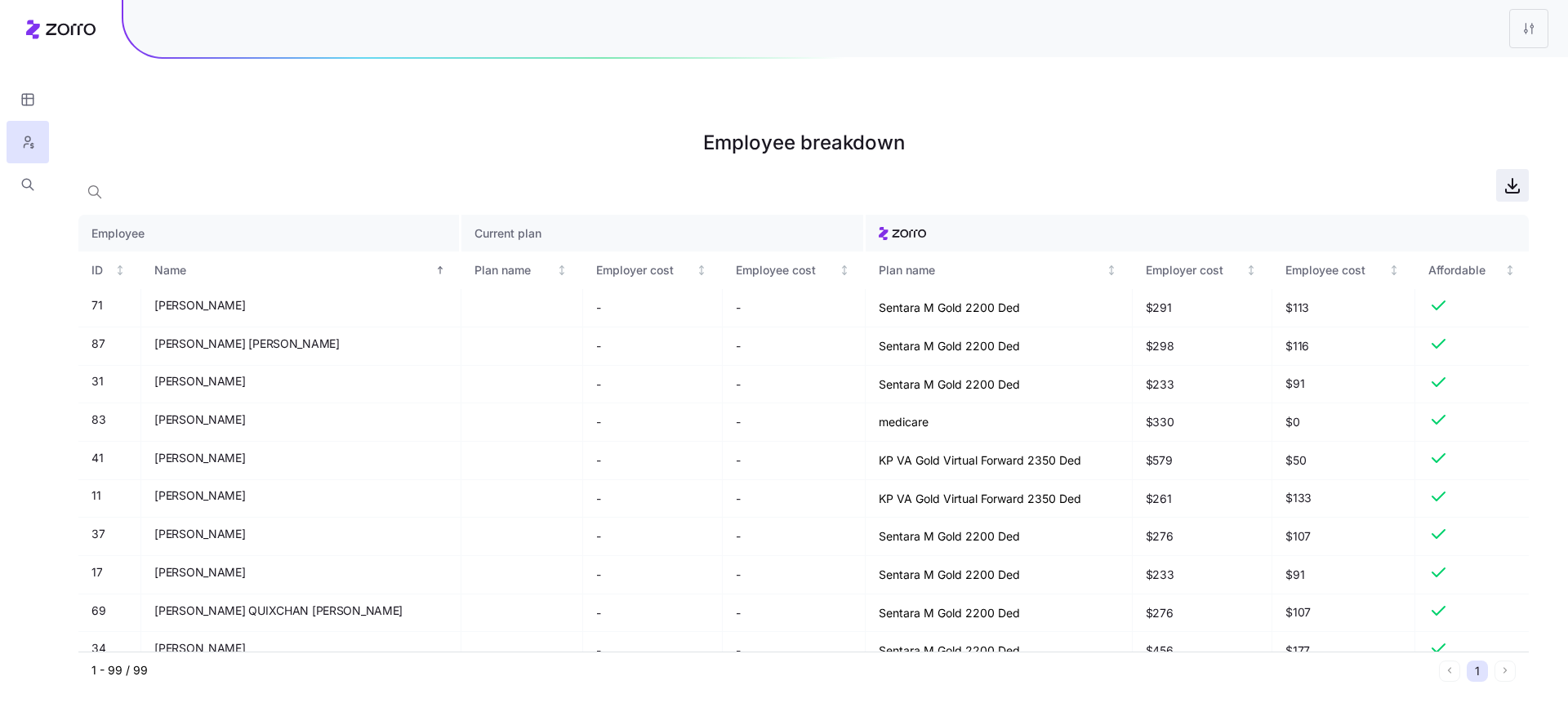
click at [1515, 176] on icon "button" at bounding box center [1513, 186] width 20 height 20
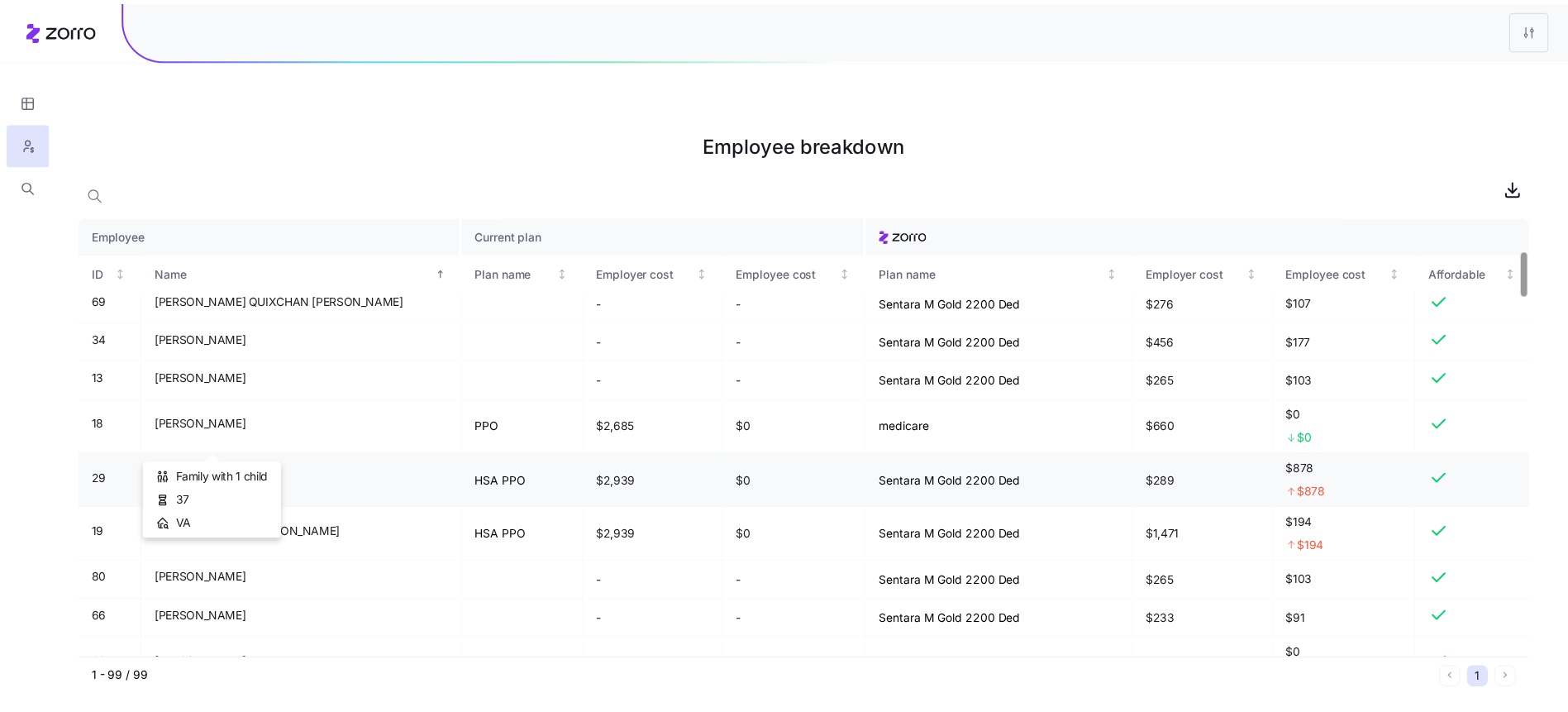
scroll to position [319, 0]
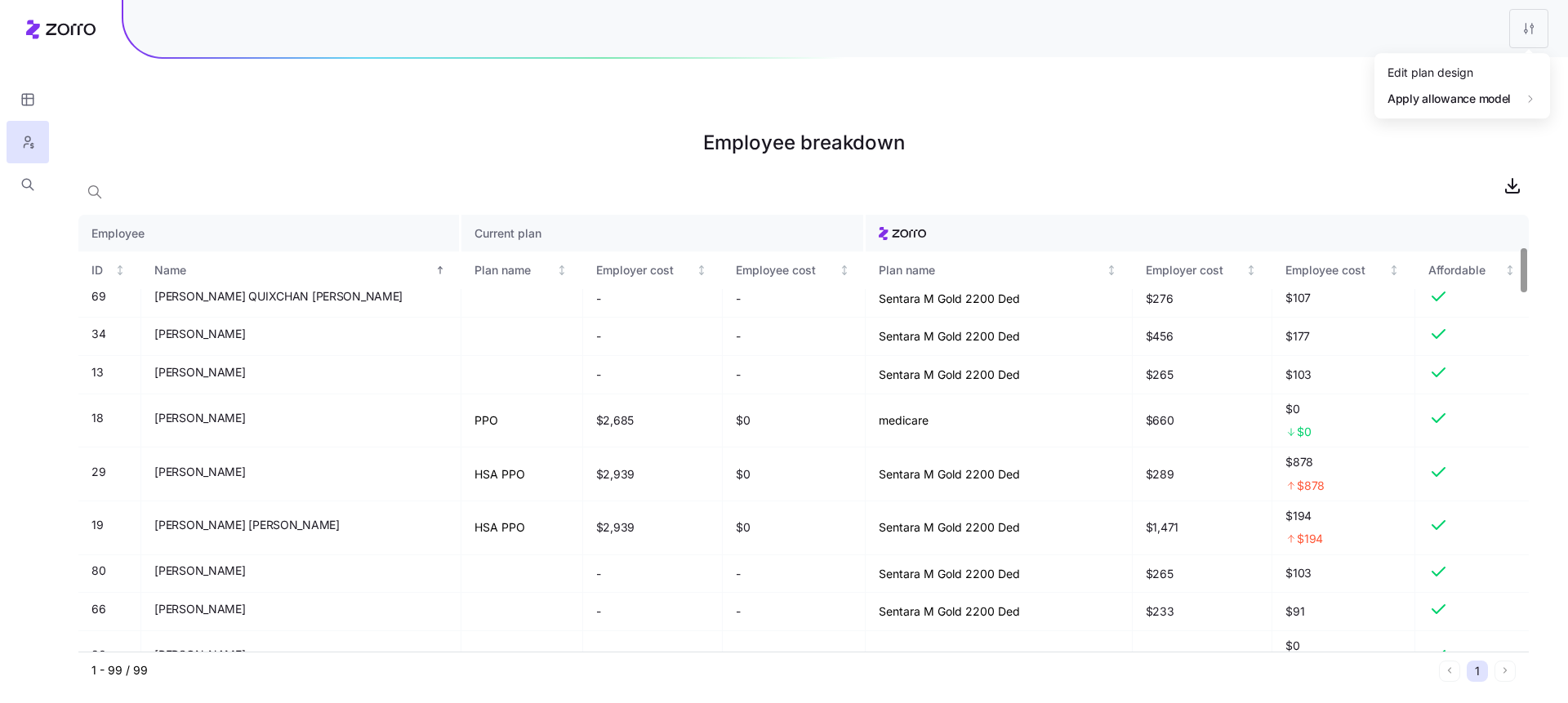
click at [1519, 31] on html "Employee breakdown Employee Current plan ID Name Plan name Employer cost Employ…" at bounding box center [784, 434] width 1568 height 868
click at [1476, 84] on div "Edit plan design" at bounding box center [1462, 73] width 163 height 26
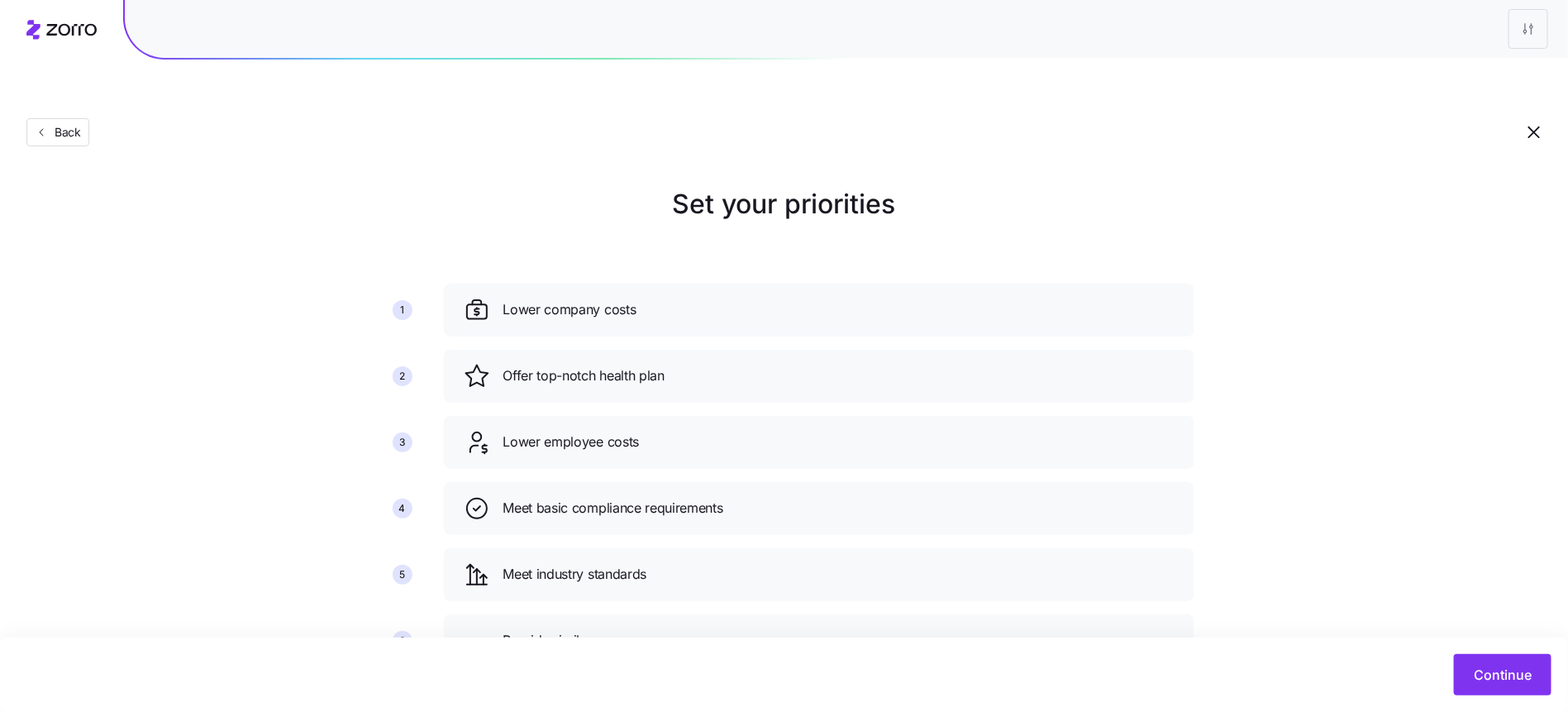
click at [1526, 694] on div "Continue" at bounding box center [784, 674] width 1568 height 75
click at [1525, 686] on button "Continue" at bounding box center [1503, 674] width 98 height 41
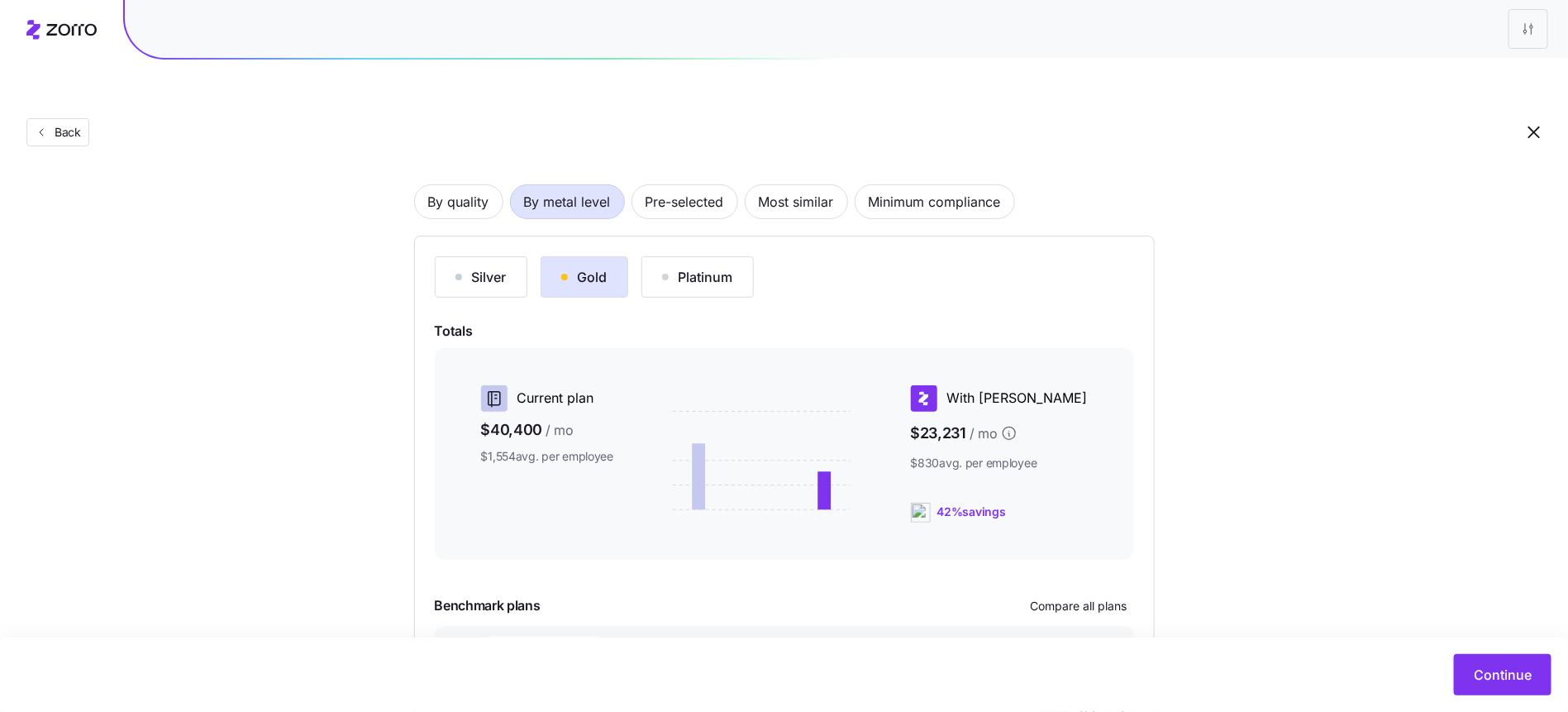
scroll to position [199, 0]
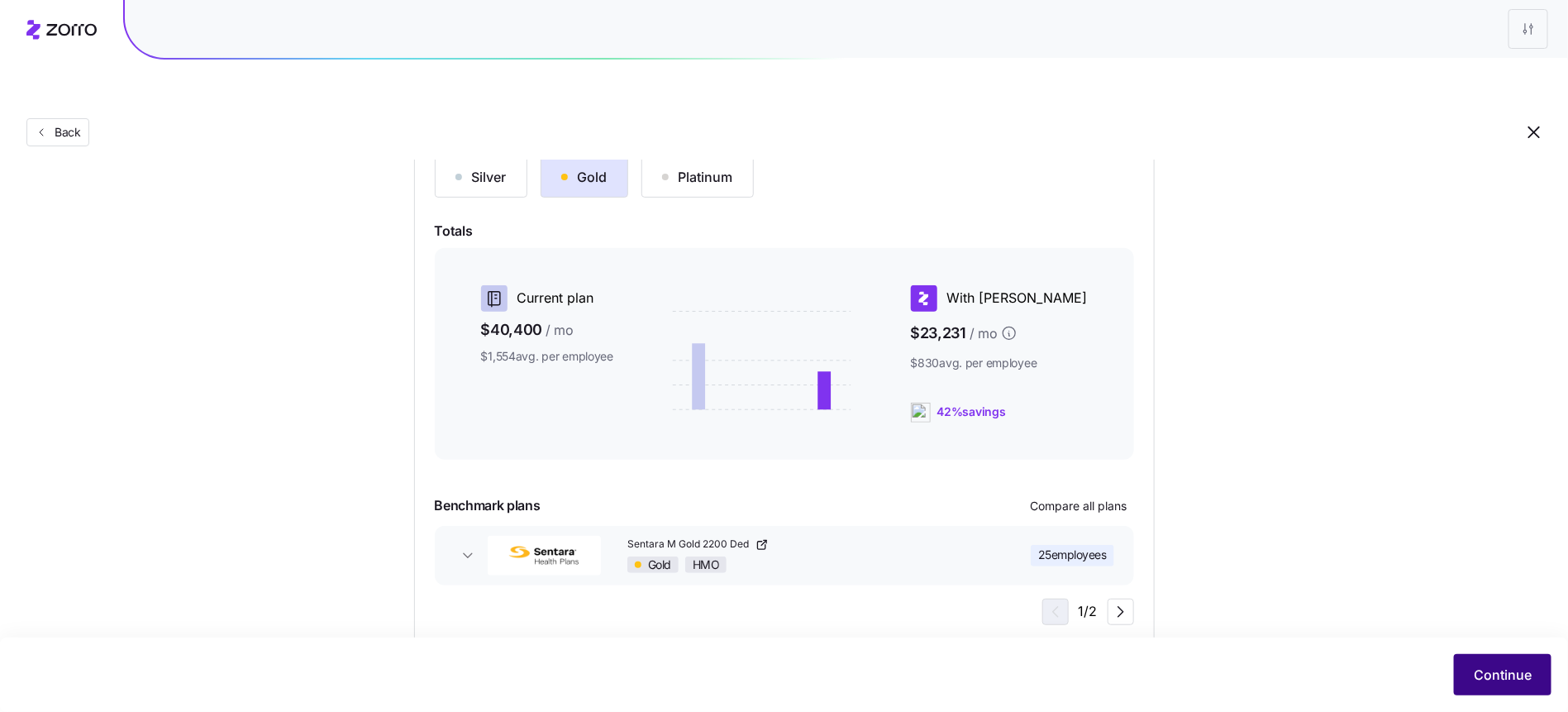
click at [1500, 659] on button "Continue" at bounding box center [1503, 674] width 98 height 41
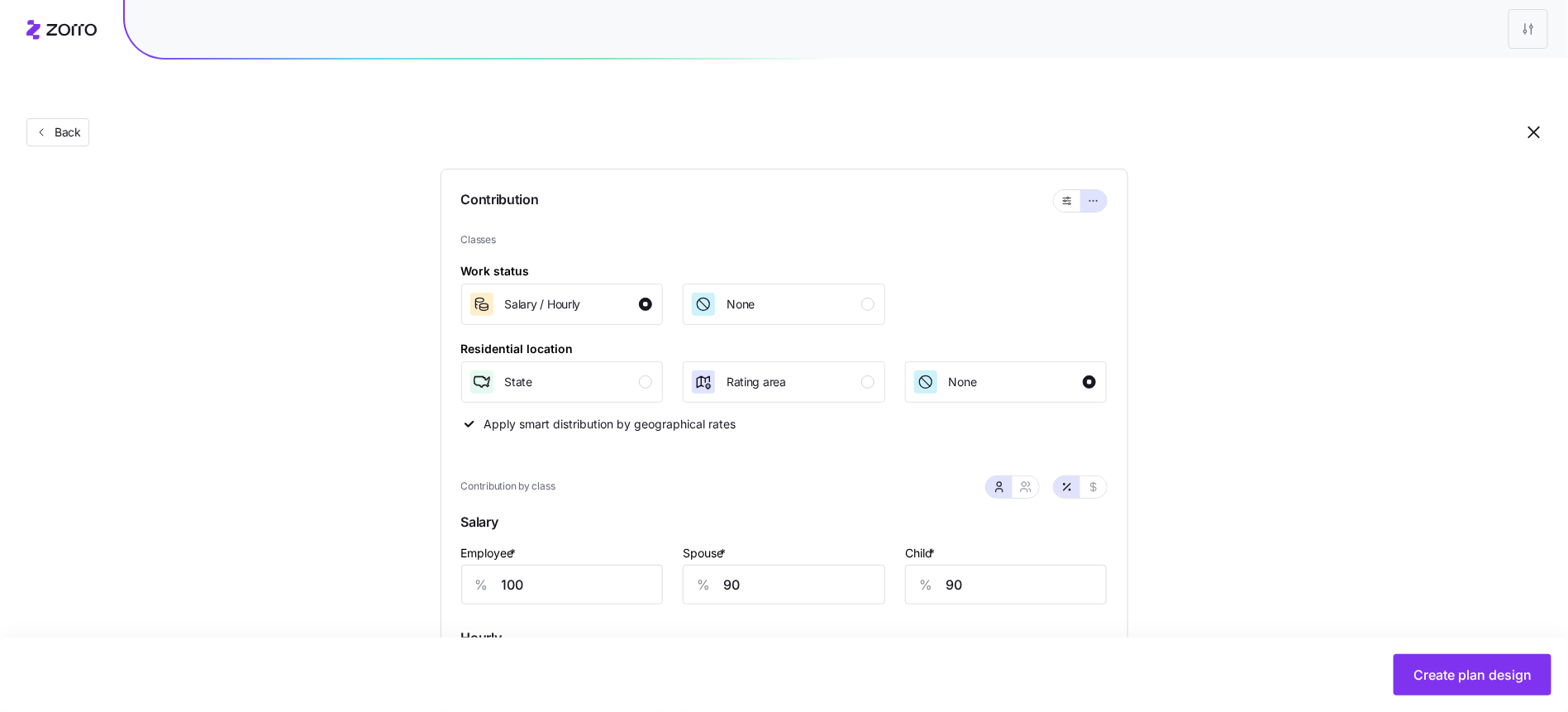
scroll to position [252, 0]
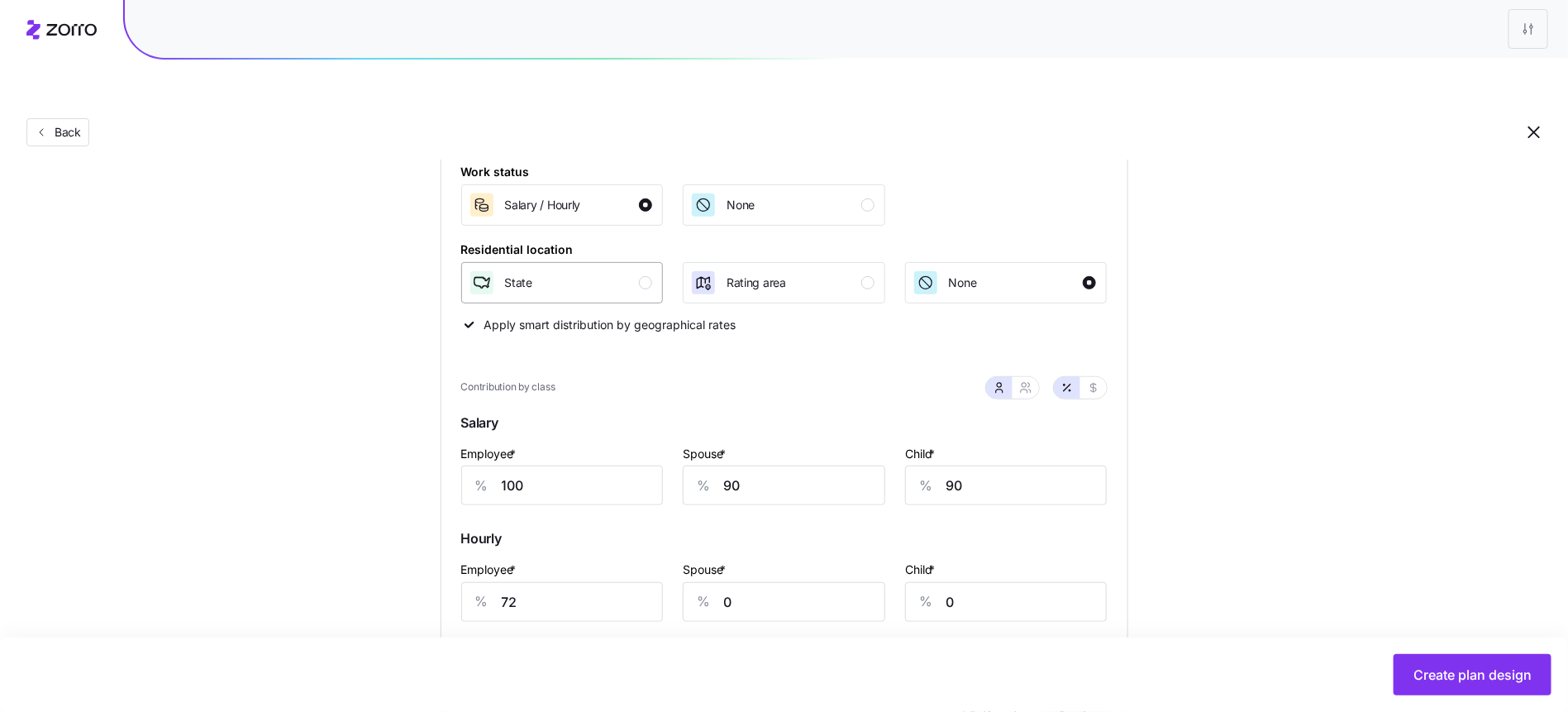
click at [644, 276] on div "button" at bounding box center [645, 283] width 13 height 13
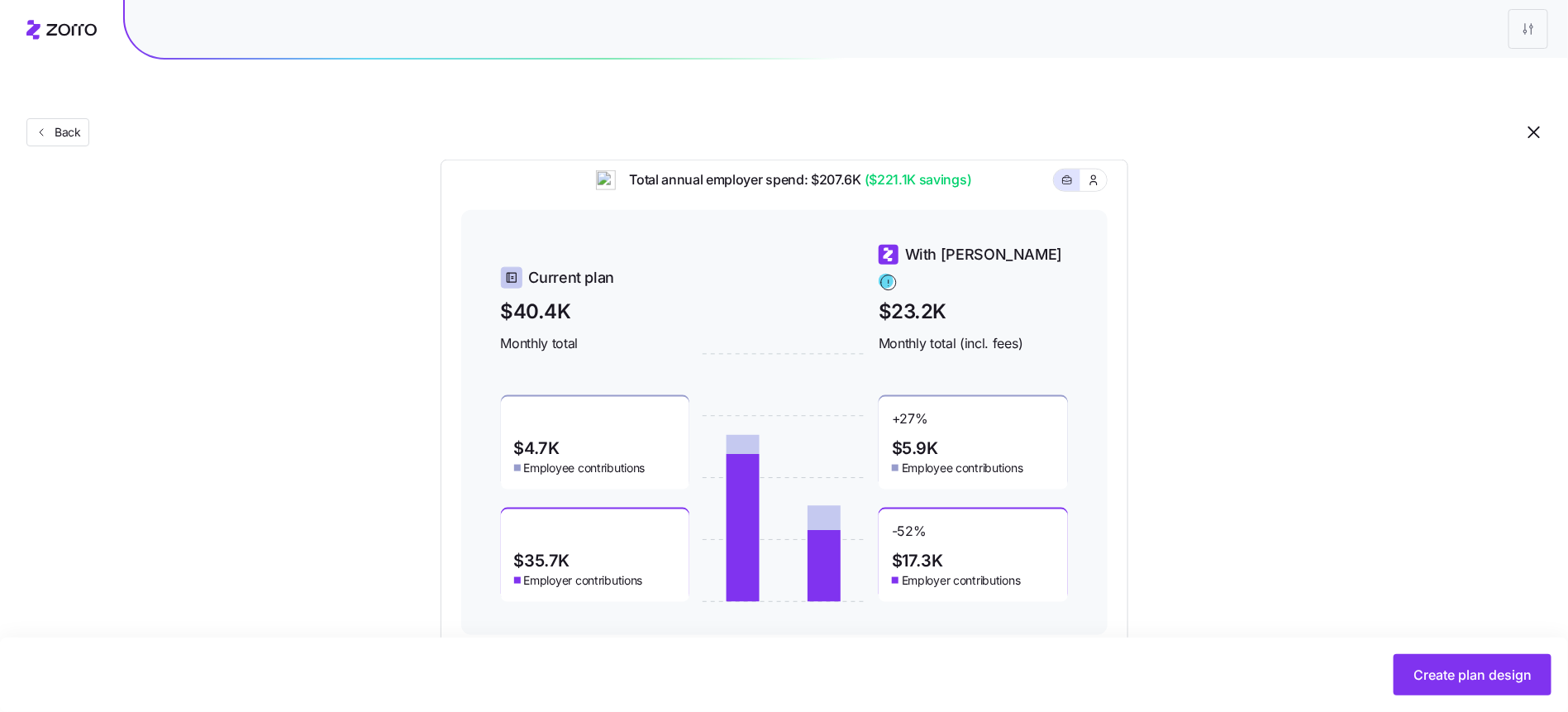
scroll to position [863, 0]
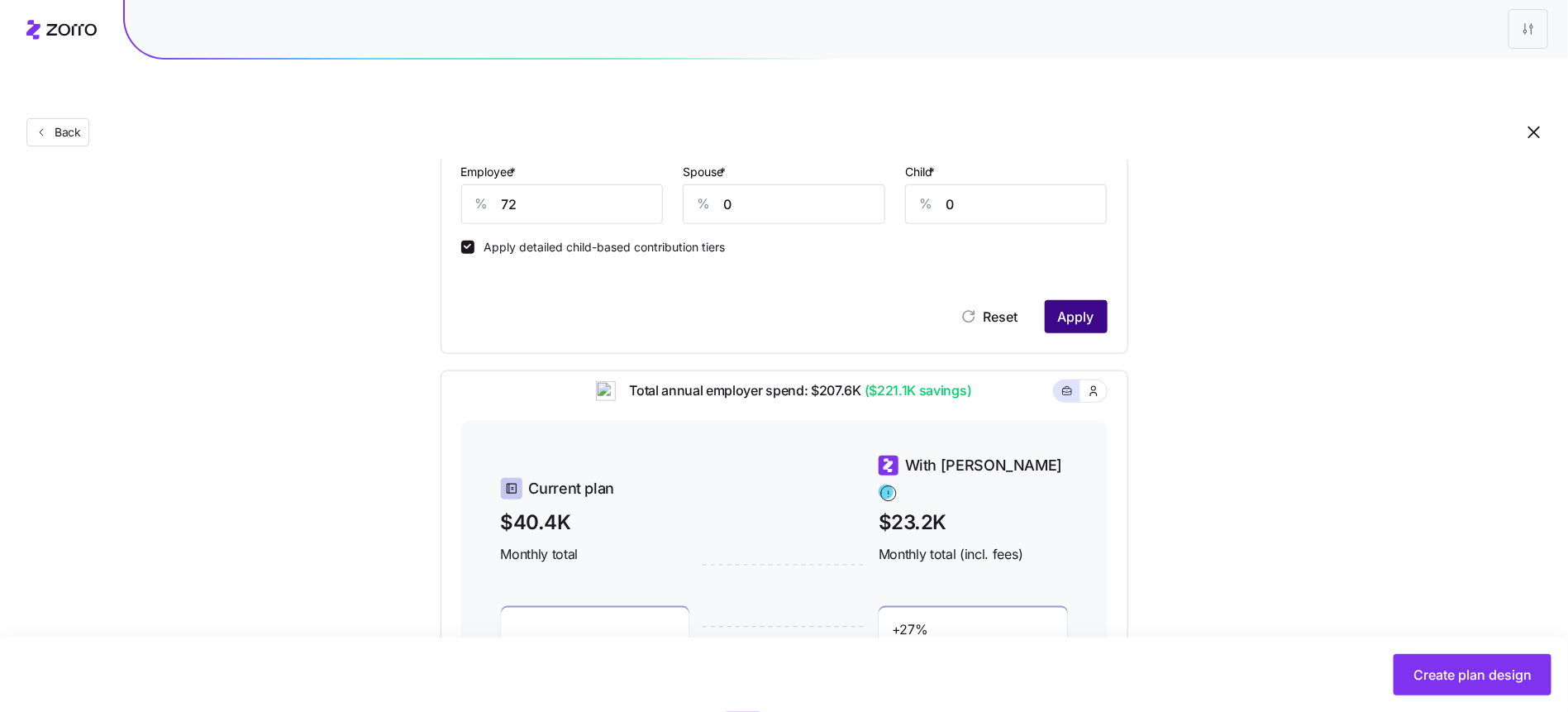
click at [1085, 307] on span "Apply" at bounding box center [1076, 317] width 37 height 20
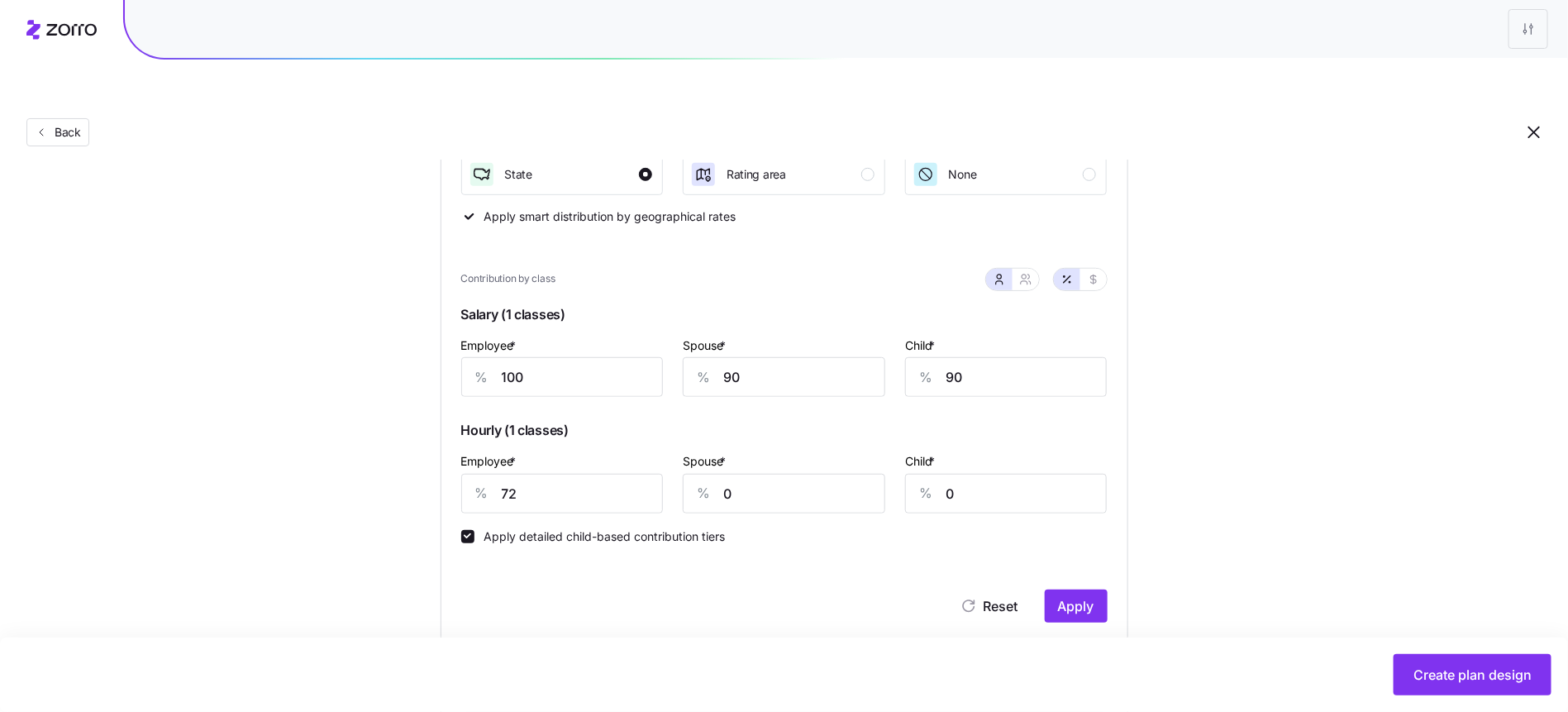
scroll to position [650, 0]
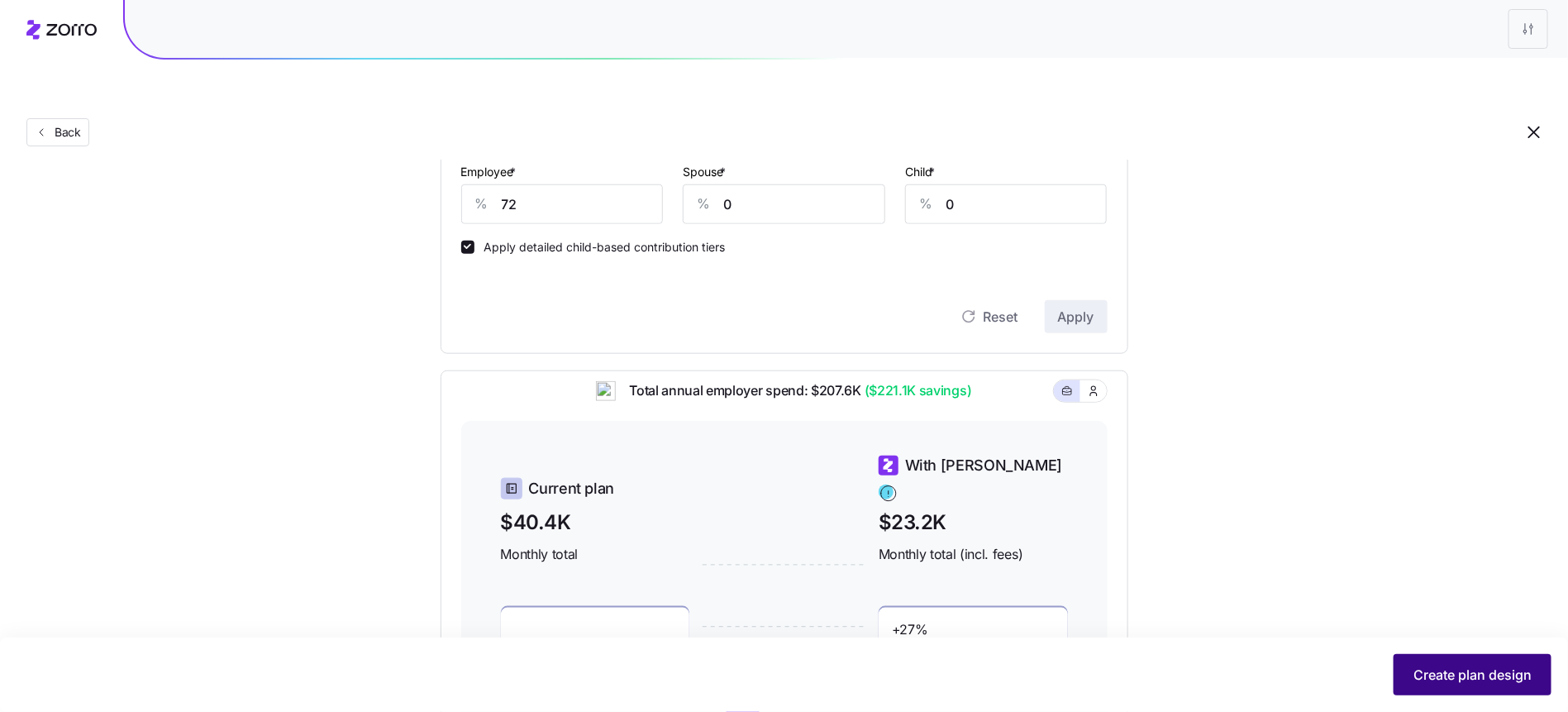
click at [1449, 671] on span "Create plan design" at bounding box center [1472, 675] width 118 height 20
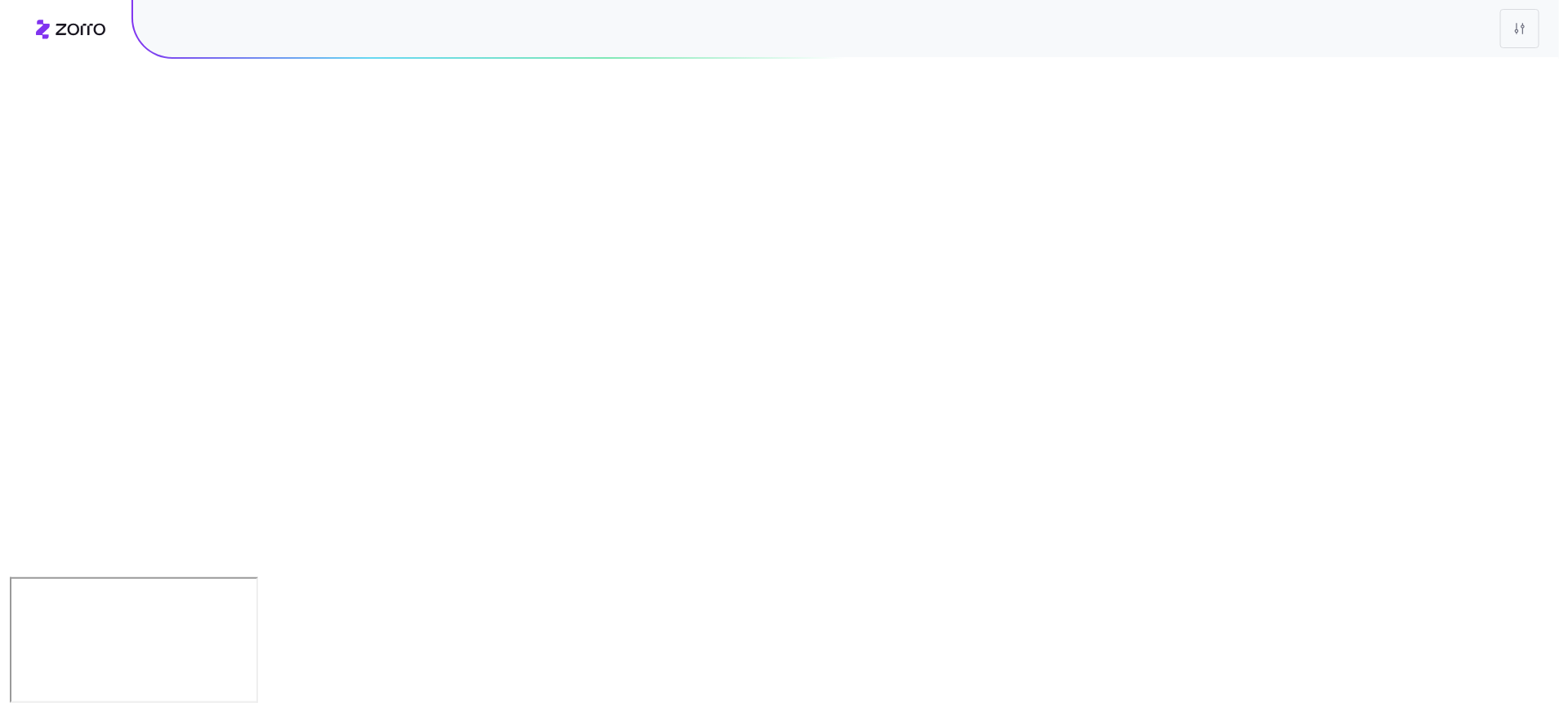
scroll to position [0, 0]
